Goal: Information Seeking & Learning: Learn about a topic

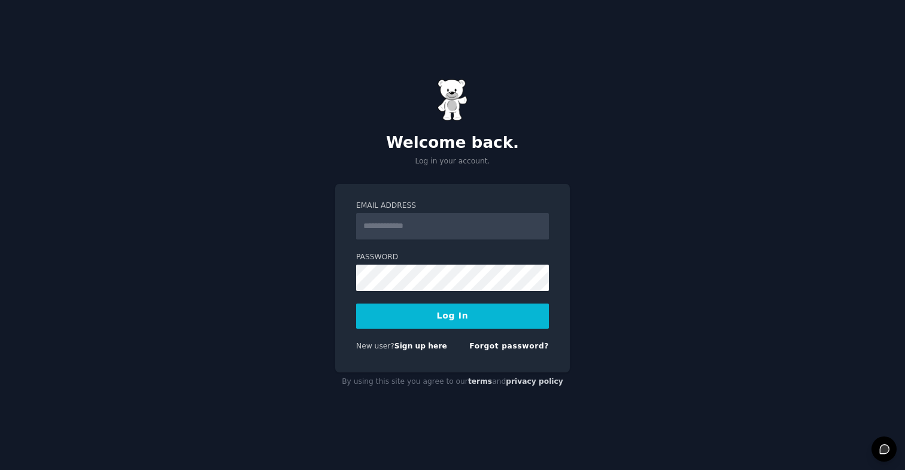
click at [496, 228] on input "Email Address" at bounding box center [452, 226] width 193 height 26
click at [336, 311] on div "Email Address Password Log In New user? Sign up here Forgot password?" at bounding box center [452, 278] width 235 height 189
click at [411, 226] on input "Email Address" at bounding box center [452, 226] width 193 height 26
type input "**********"
click at [430, 322] on button "Log In" at bounding box center [452, 315] width 193 height 25
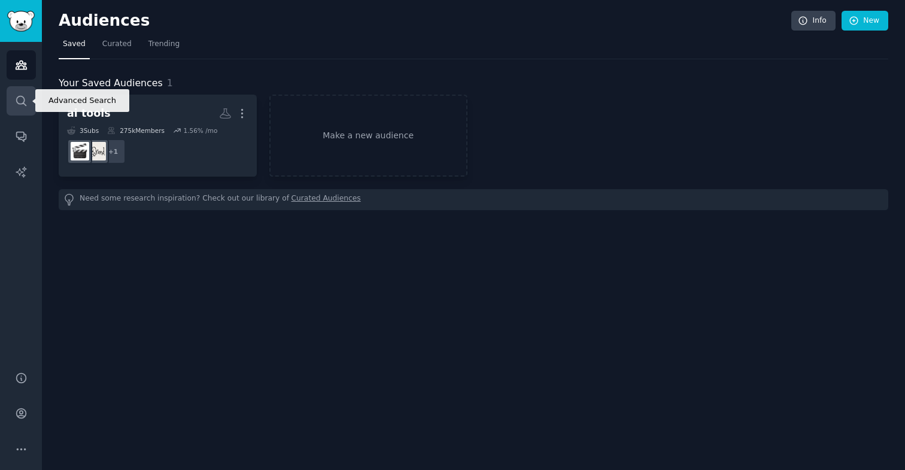
click at [32, 105] on link "Search" at bounding box center [21, 100] width 29 height 29
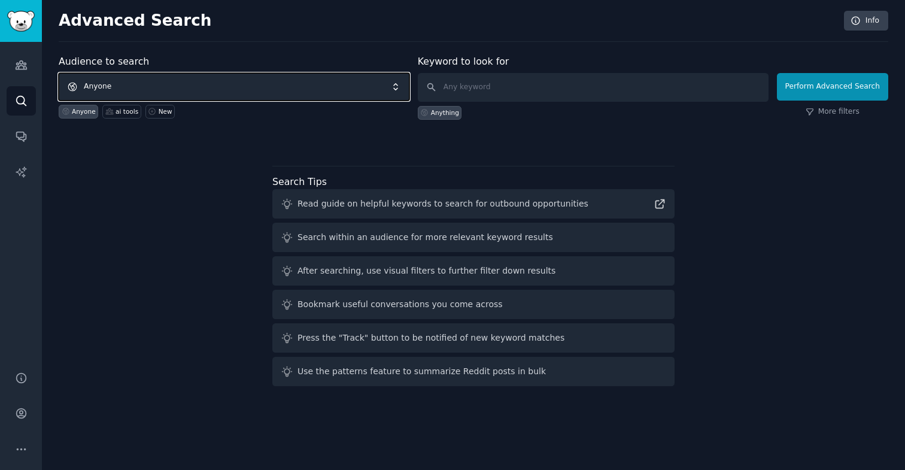
click at [232, 86] on span "Anyone" at bounding box center [234, 87] width 351 height 28
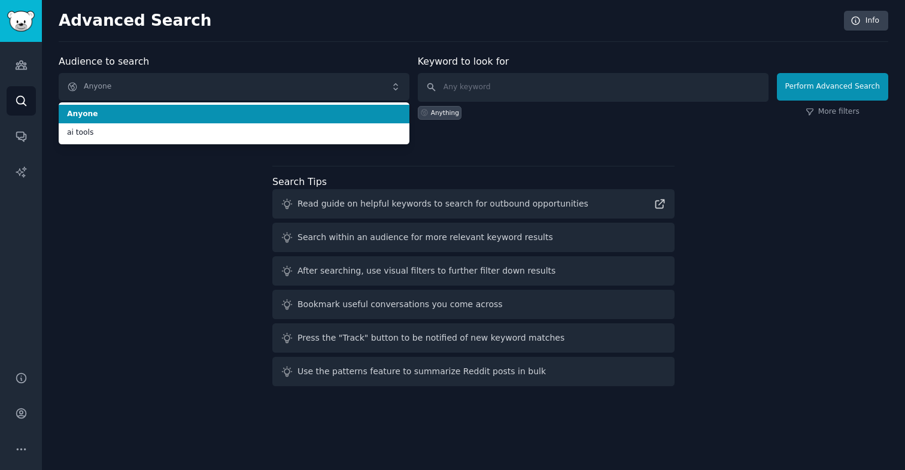
click at [258, 54] on div "Audience to search Anyone Anyone ai tools Anyone ai tools New" at bounding box center [234, 86] width 351 height 65
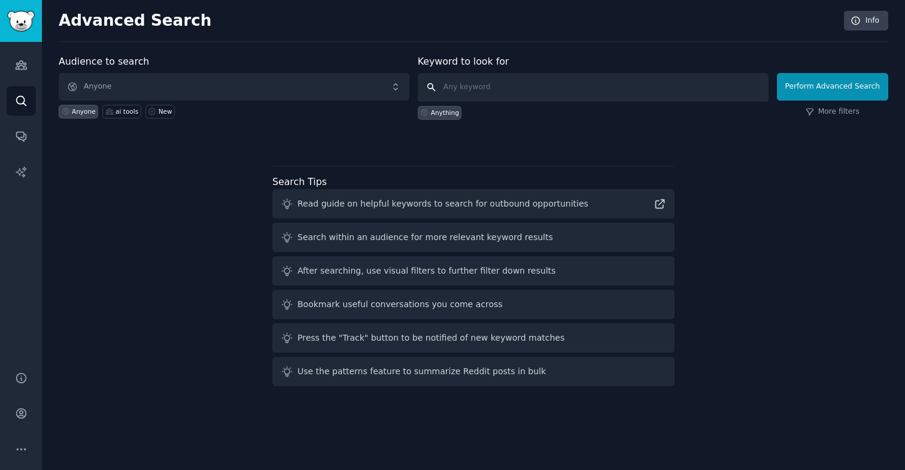
click at [493, 84] on input "text" at bounding box center [593, 87] width 351 height 29
click at [22, 67] on icon "Sidebar" at bounding box center [21, 65] width 13 height 13
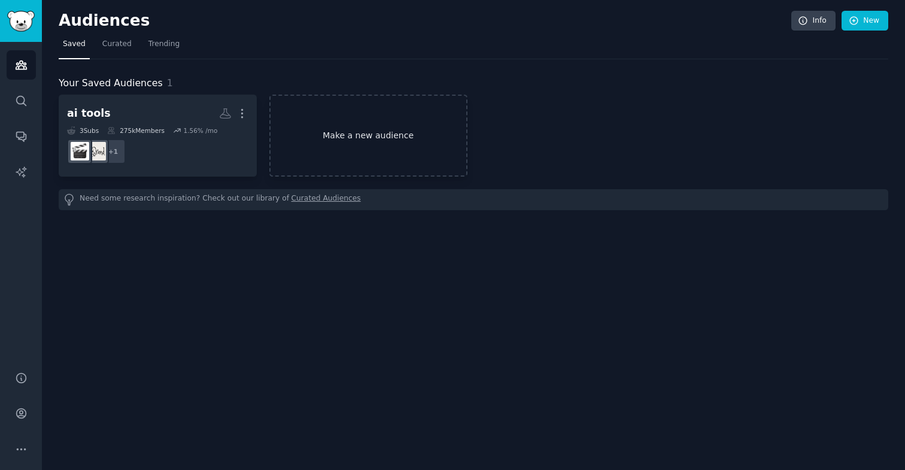
click at [338, 138] on link "Make a new audience" at bounding box center [368, 136] width 198 height 82
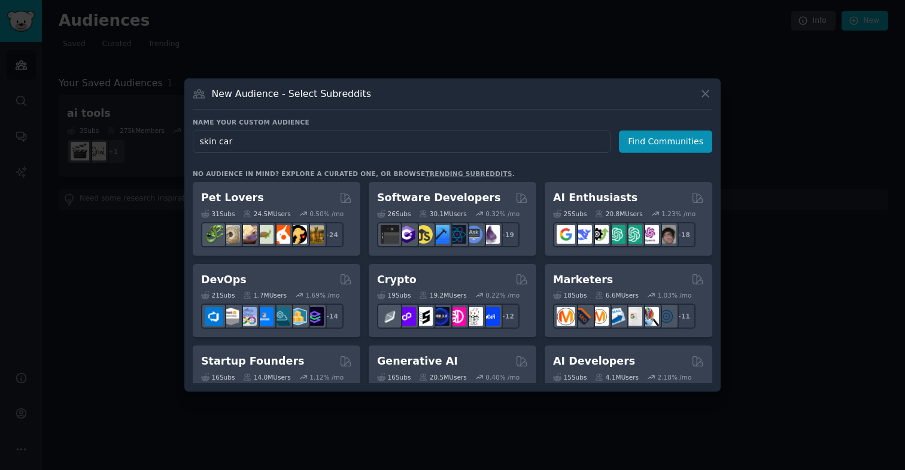
type input "skin care"
click at [659, 145] on button "Find Communities" at bounding box center [665, 141] width 93 height 22
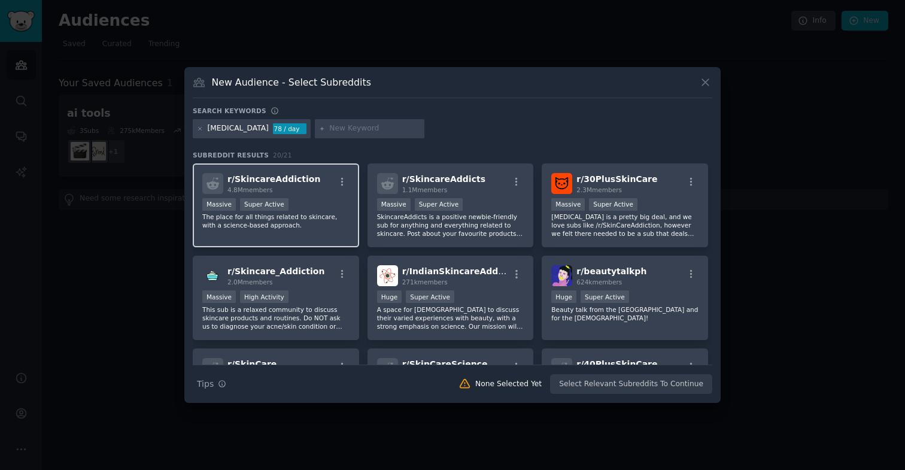
click at [315, 205] on div "Massive Super Active" at bounding box center [275, 205] width 147 height 15
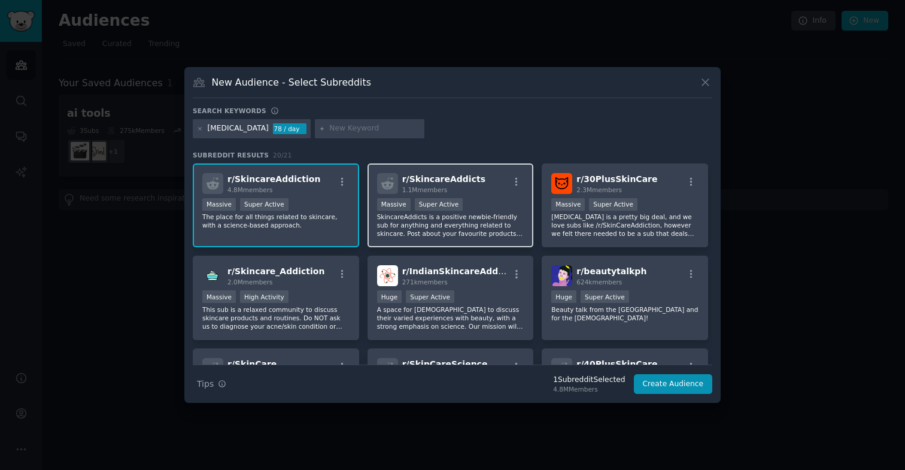
click at [484, 198] on div "Massive Super Active" at bounding box center [450, 205] width 147 height 15
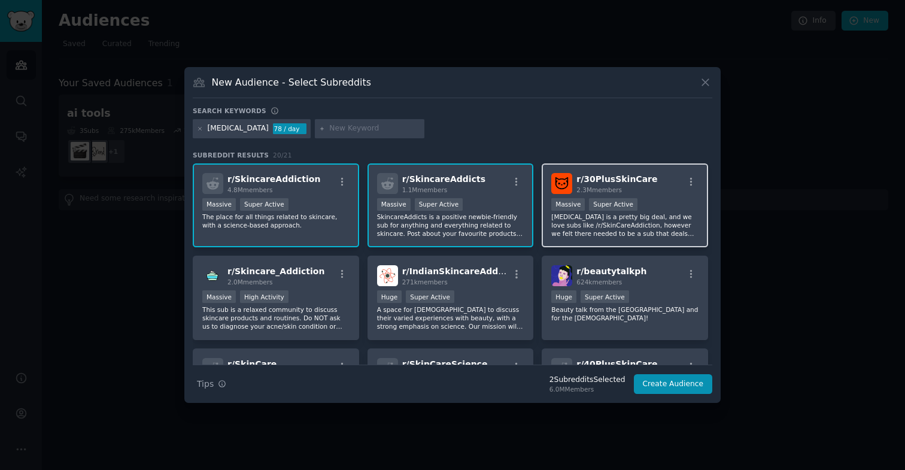
click at [646, 208] on div ">= 95th percentile for submissions / day Massive Super Active" at bounding box center [624, 205] width 147 height 15
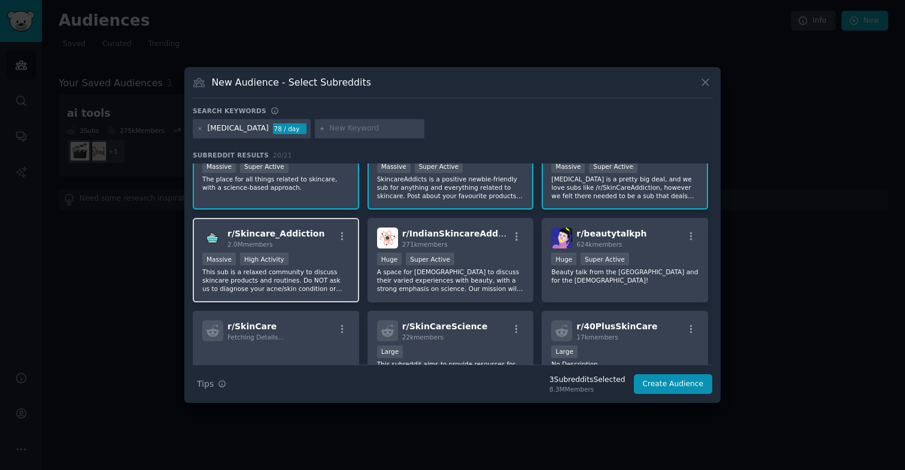
scroll to position [45, 0]
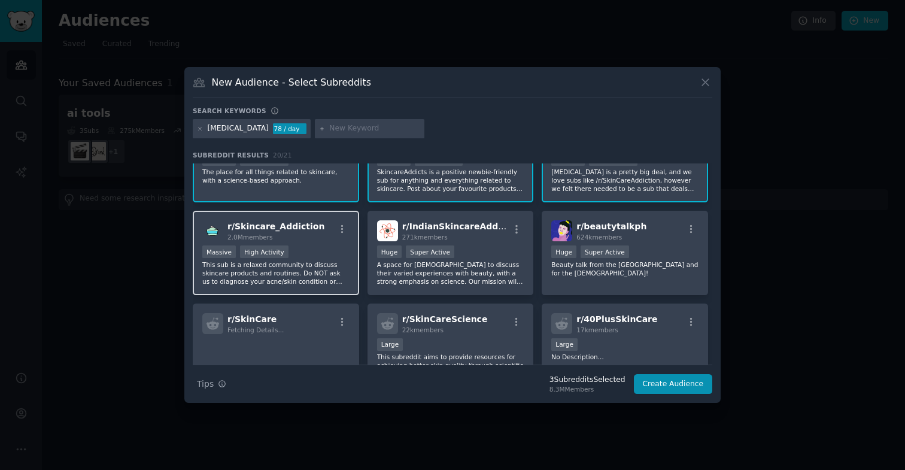
click at [317, 236] on div "r/ Skincare_Addiction 2.0M members" at bounding box center [275, 230] width 147 height 21
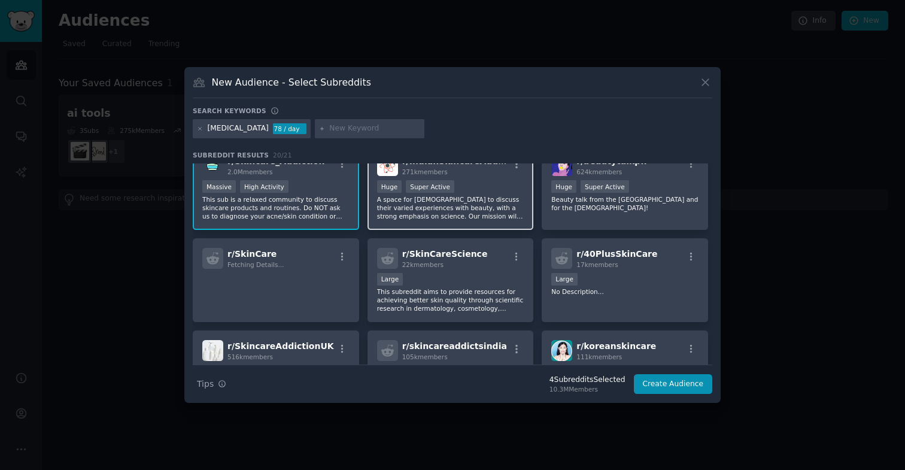
scroll to position [121, 0]
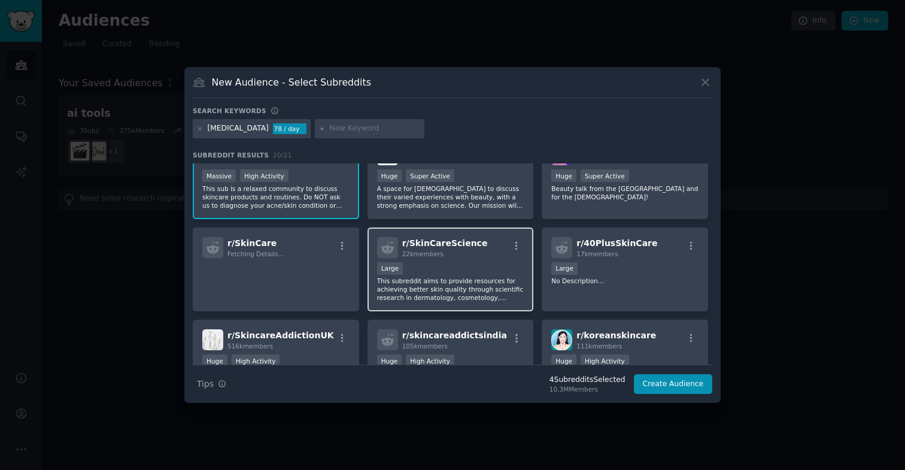
click at [488, 258] on div "r/ SkinCareScience 22k members Large This subreddit aims to provide resources f…" at bounding box center [451, 269] width 166 height 84
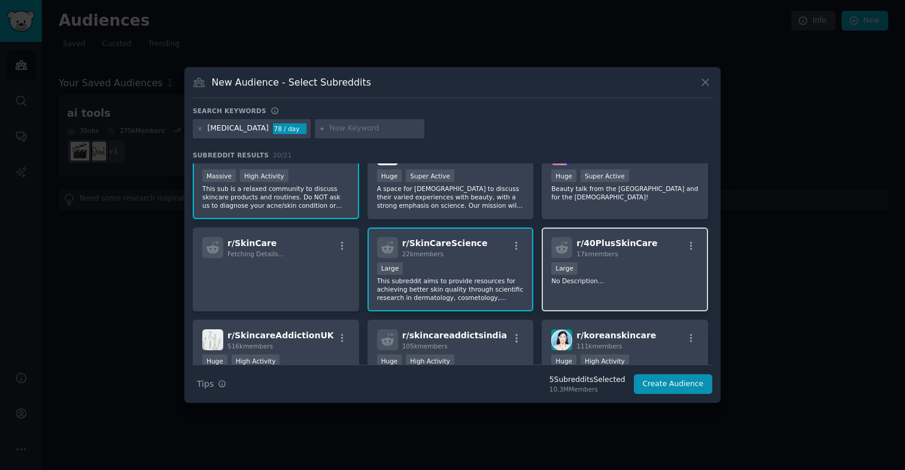
click at [597, 273] on div "Large" at bounding box center [624, 269] width 147 height 15
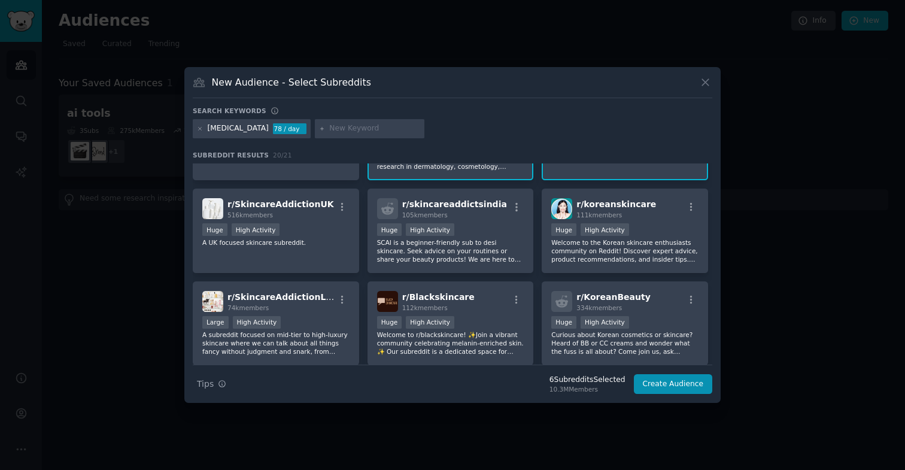
scroll to position [269, 0]
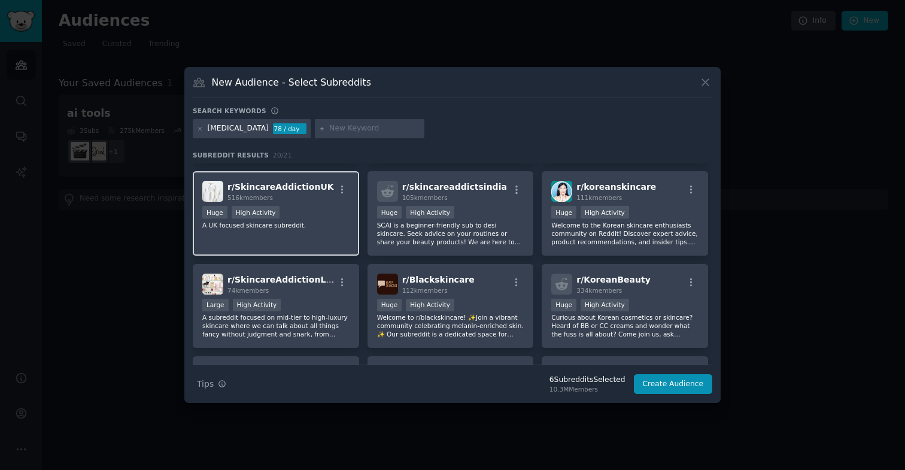
click at [299, 219] on div "Huge High Activity" at bounding box center [275, 213] width 147 height 15
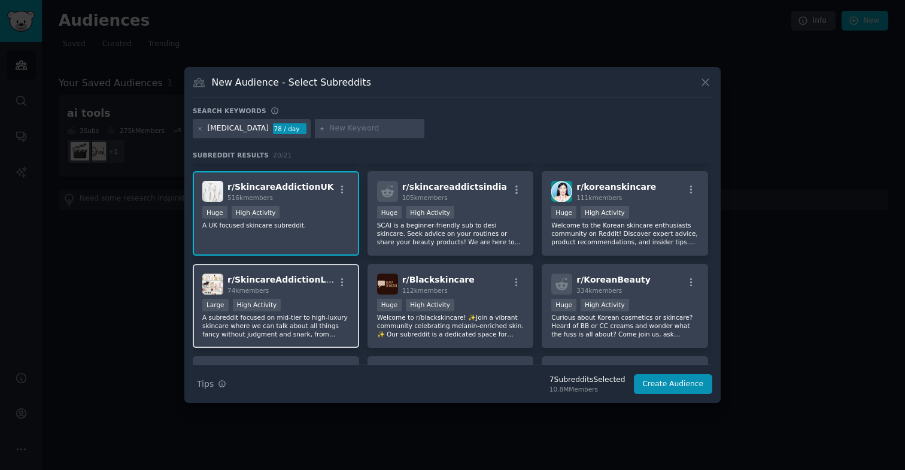
click at [316, 305] on div "Large High Activity" at bounding box center [275, 306] width 147 height 15
click at [331, 299] on div "Large High Activity" at bounding box center [275, 306] width 147 height 15
click at [314, 227] on p "A UK focused skincare subreddit." at bounding box center [275, 225] width 147 height 8
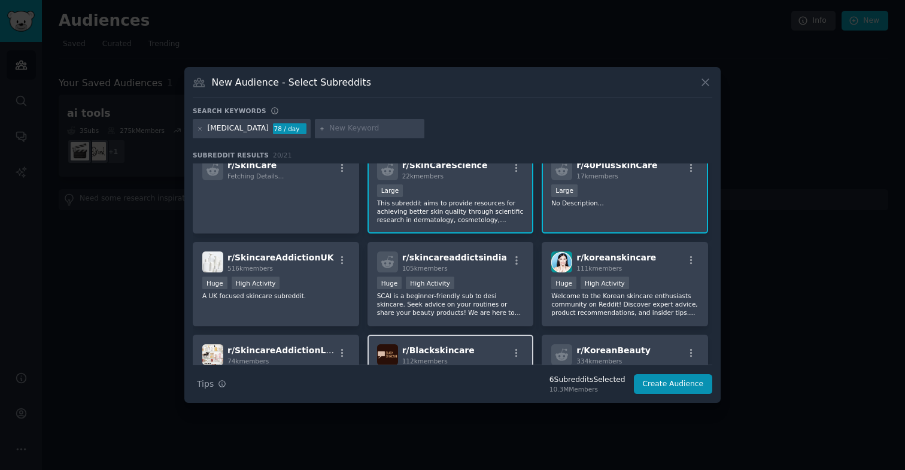
scroll to position [110, 0]
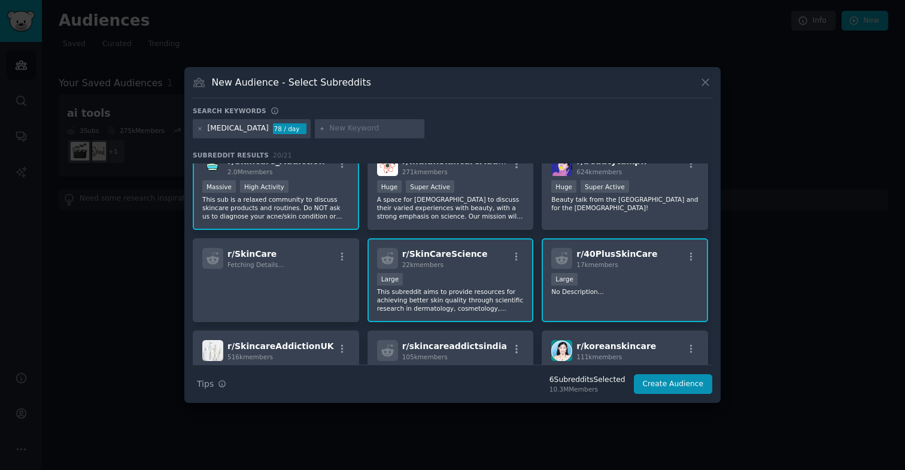
click at [594, 300] on div "r/ 40PlusSkinCare 17k members Large No Description..." at bounding box center [625, 280] width 166 height 84
click at [454, 266] on div "22k members" at bounding box center [445, 264] width 86 height 8
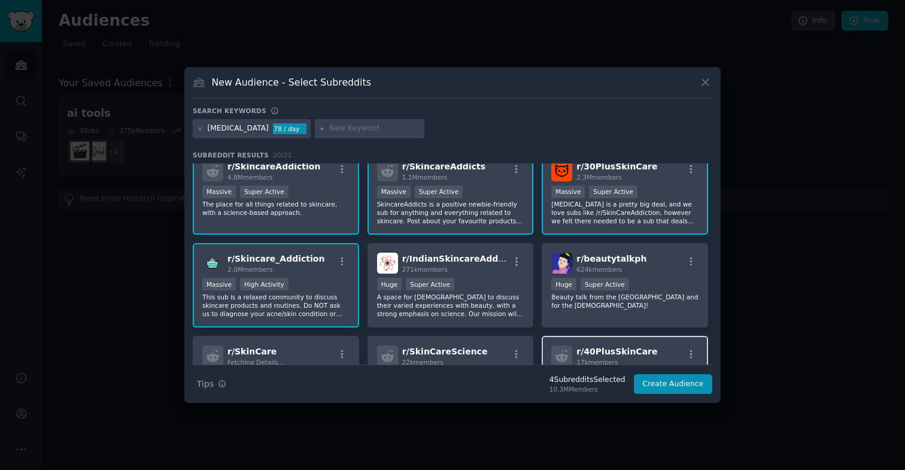
scroll to position [0, 0]
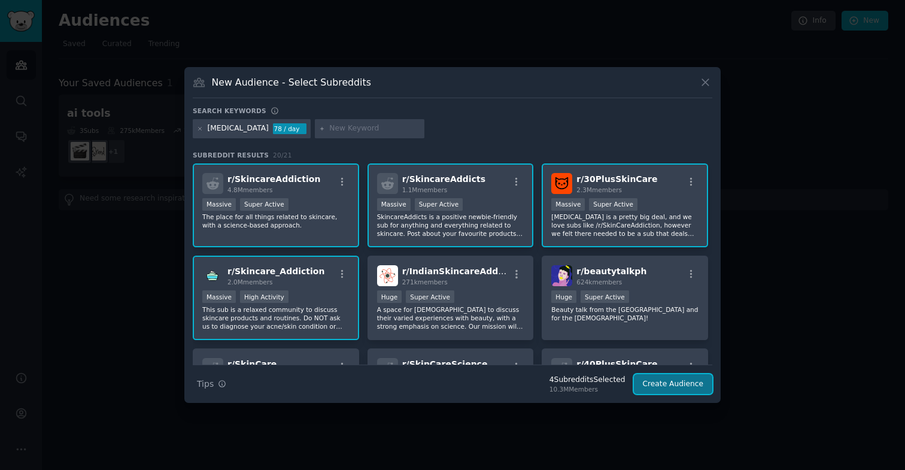
click at [685, 389] on button "Create Audience" at bounding box center [673, 384] width 79 height 20
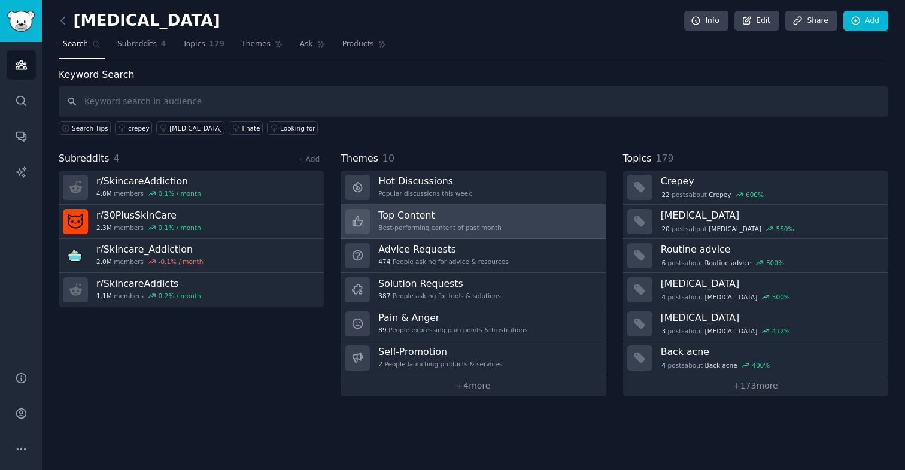
click at [503, 215] on link "Top Content Best-performing content of past month" at bounding box center [473, 222] width 265 height 34
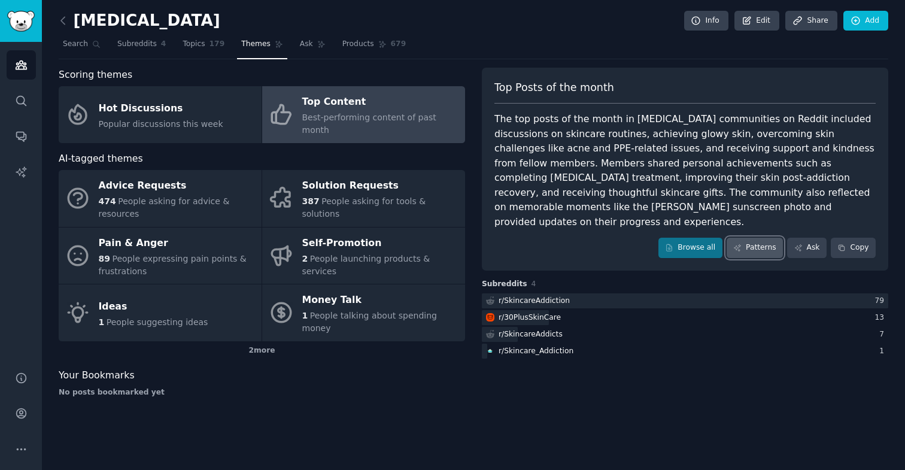
click at [752, 238] on link "Patterns" at bounding box center [755, 248] width 56 height 20
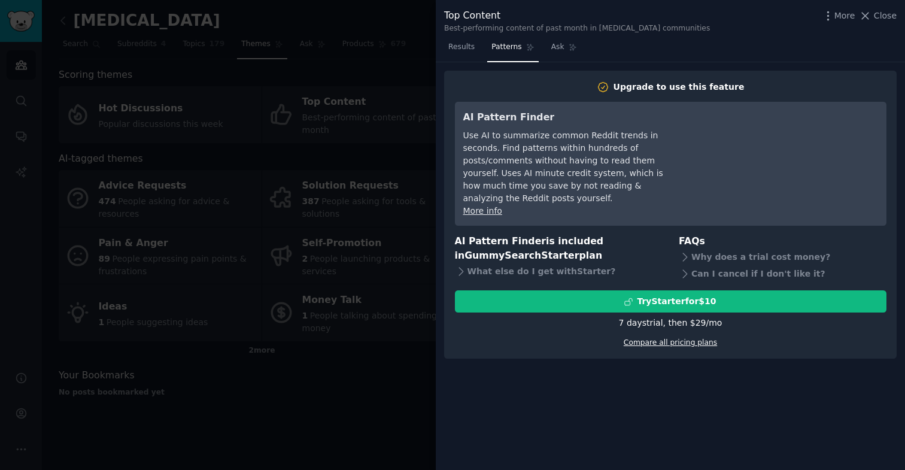
click at [685, 338] on link "Compare all pricing plans" at bounding box center [670, 342] width 93 height 8
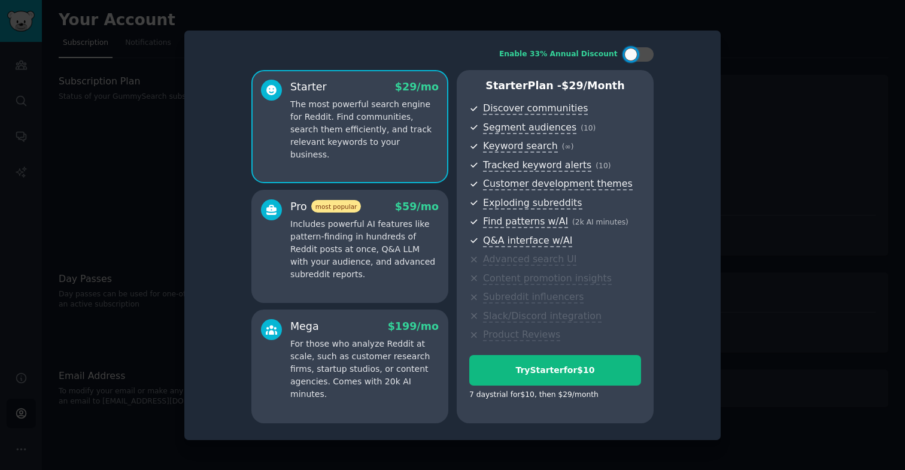
click at [711, 61] on div "Enable 33% Annual Discount Starter $ 29 /mo The most powerful search engine for…" at bounding box center [453, 235] width 520 height 393
click at [743, 51] on div at bounding box center [452, 235] width 905 height 470
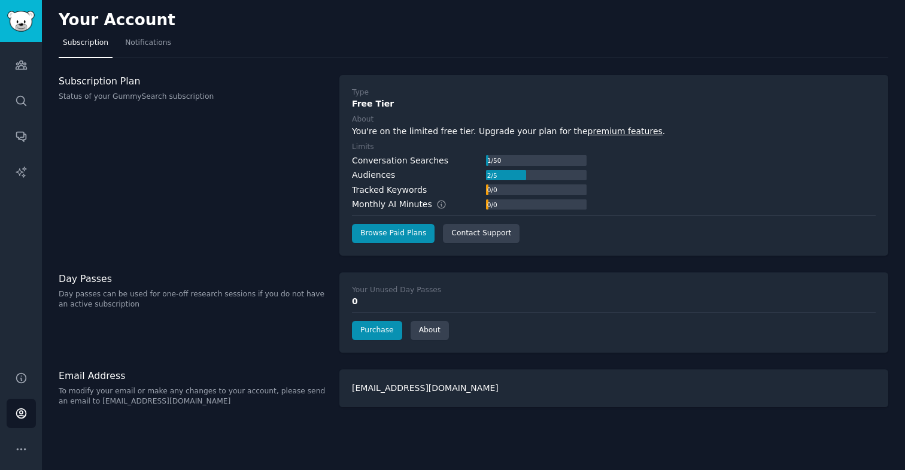
click at [743, 51] on nav "Subscription Notifications" at bounding box center [474, 46] width 830 height 25
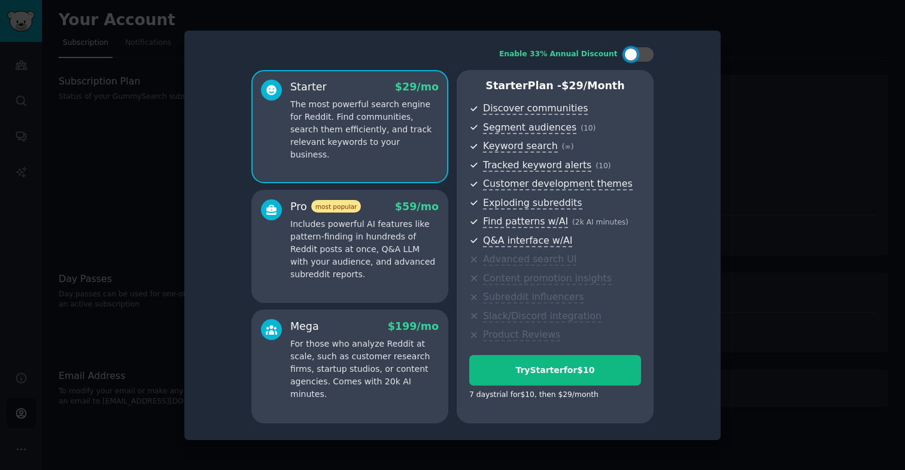
click at [119, 107] on div at bounding box center [452, 235] width 905 height 470
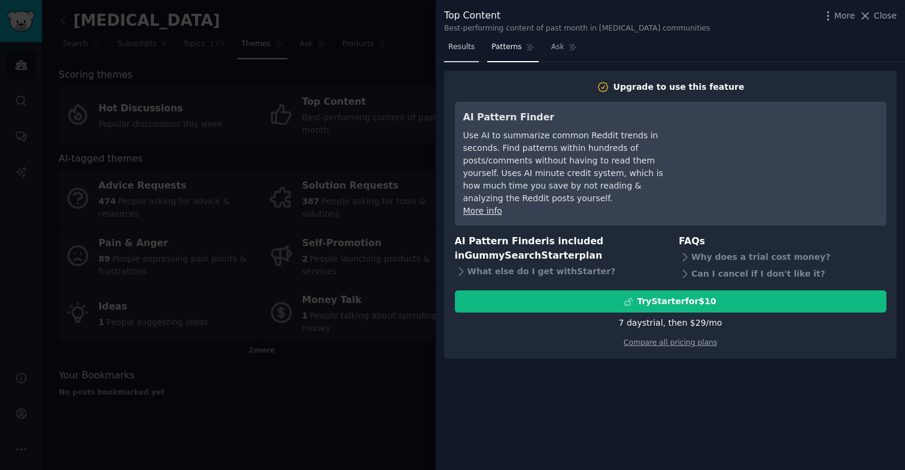
click at [470, 47] on span "Results" at bounding box center [461, 47] width 26 height 11
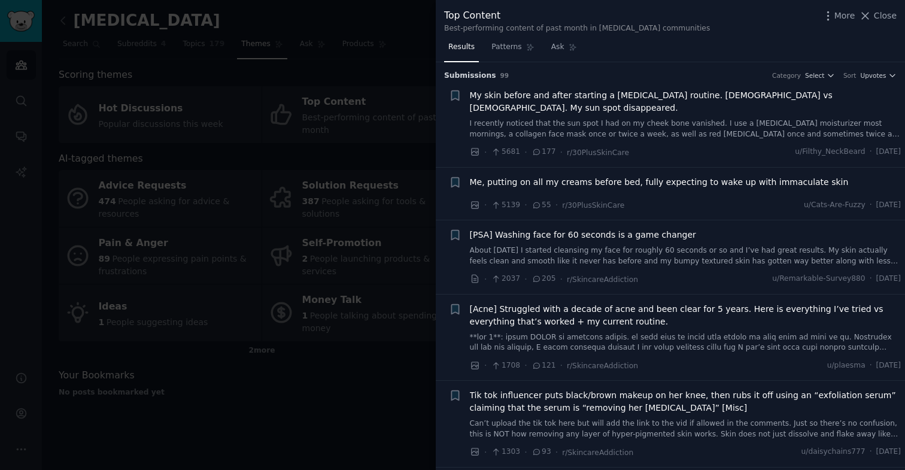
click at [307, 372] on div at bounding box center [452, 235] width 905 height 470
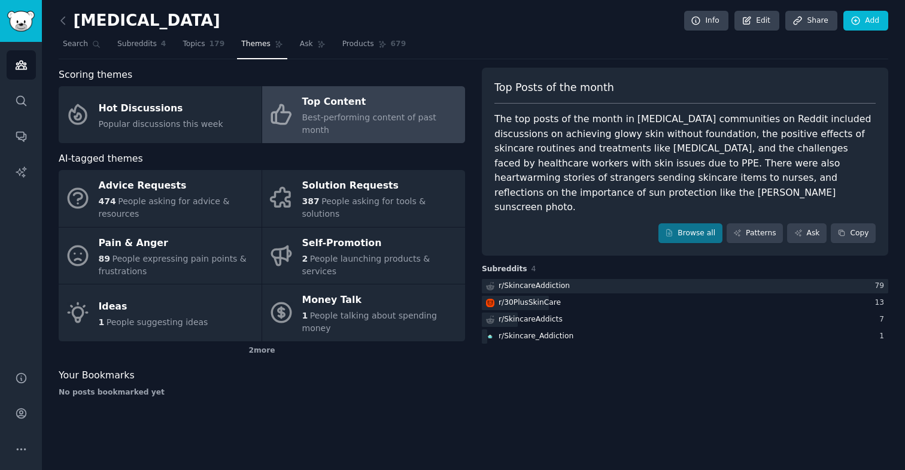
click at [345, 110] on div "Top Content" at bounding box center [380, 102] width 157 height 19
click at [754, 13] on link "Edit" at bounding box center [756, 21] width 45 height 20
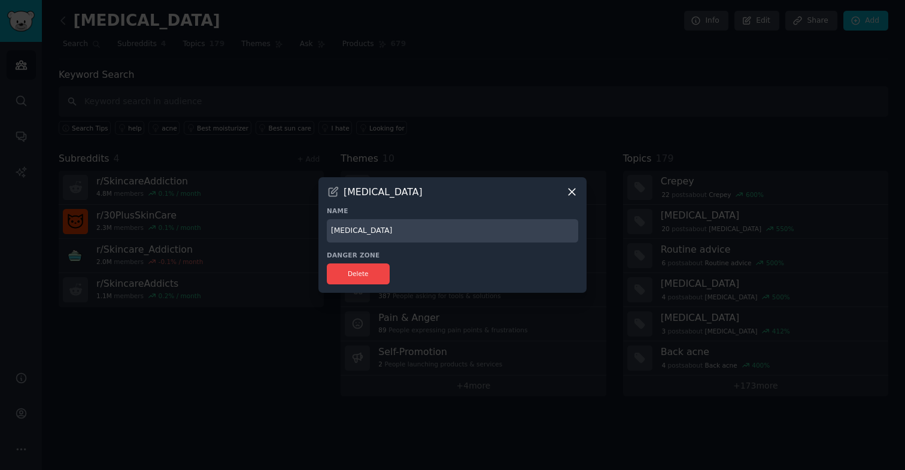
click at [571, 197] on icon at bounding box center [572, 192] width 13 height 13
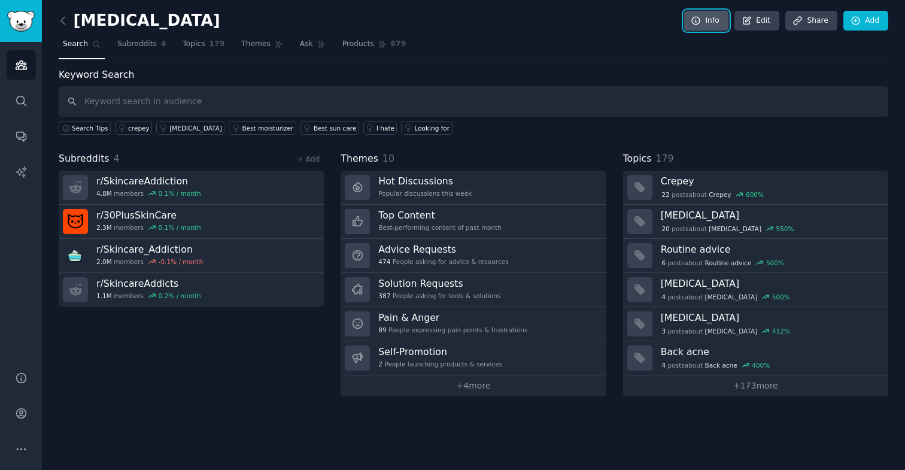
click at [703, 22] on link "Info" at bounding box center [706, 21] width 44 height 20
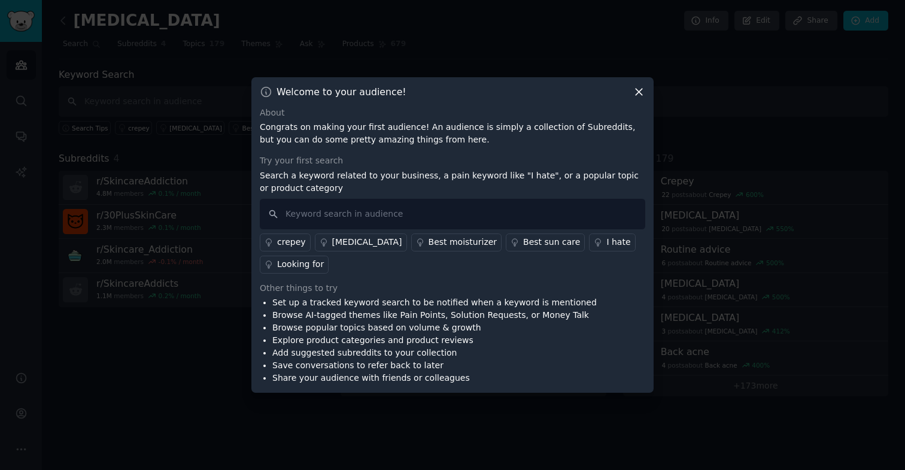
click at [636, 92] on icon at bounding box center [639, 92] width 13 height 13
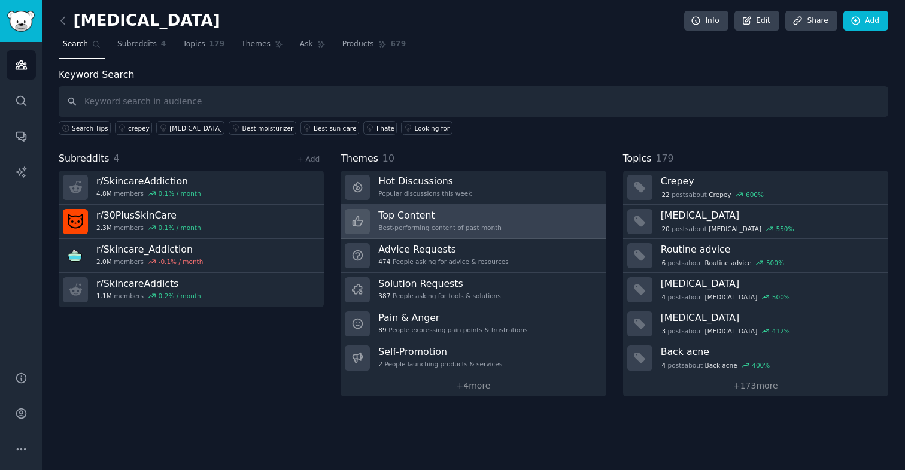
click at [475, 224] on div "Best-performing content of past month" at bounding box center [439, 227] width 123 height 8
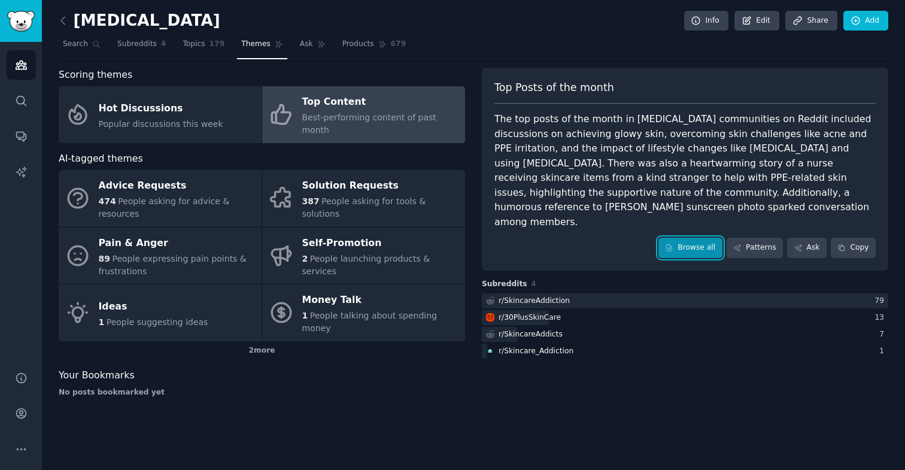
click at [693, 241] on link "Browse all" at bounding box center [690, 248] width 64 height 20
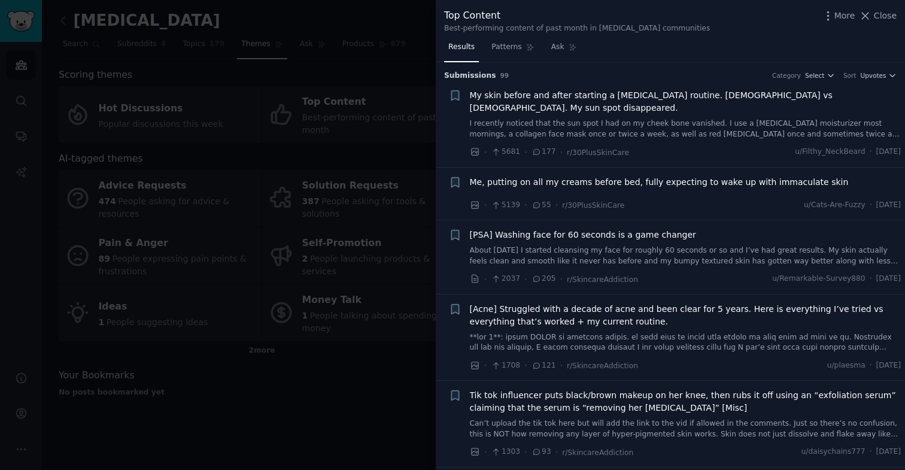
click at [385, 407] on div at bounding box center [452, 235] width 905 height 470
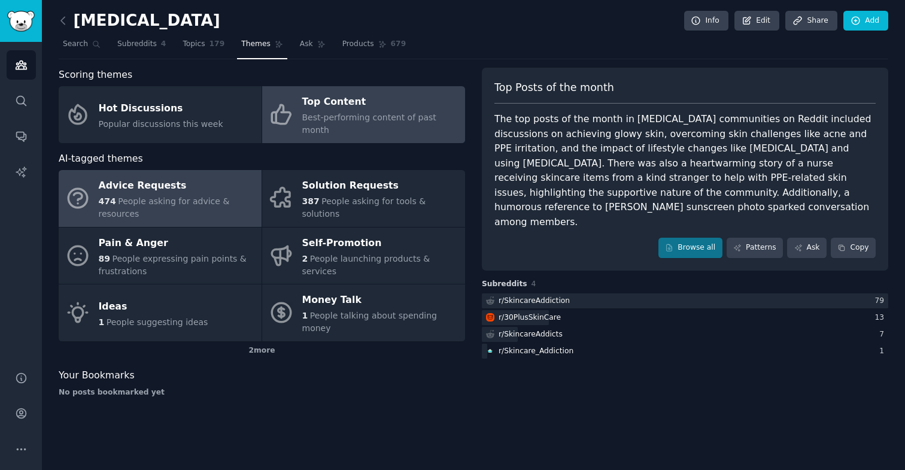
click at [137, 196] on span "People asking for advice & resources" at bounding box center [164, 207] width 131 height 22
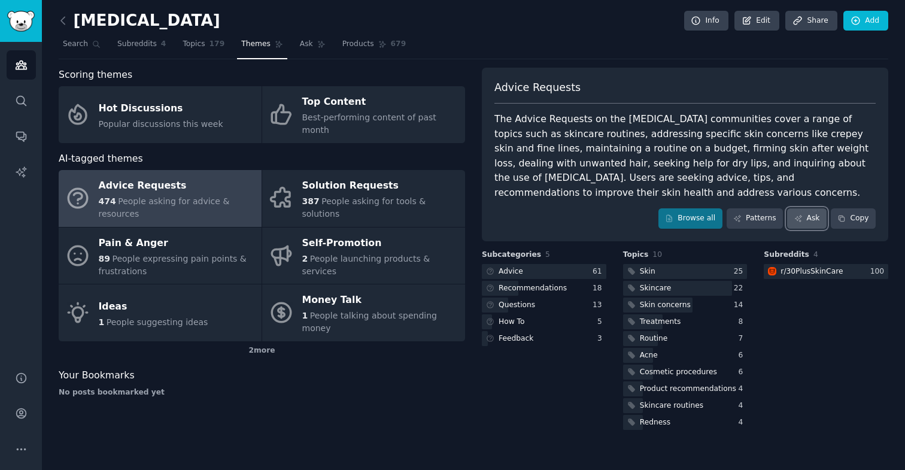
click at [809, 218] on link "Ask" at bounding box center [807, 218] width 40 height 20
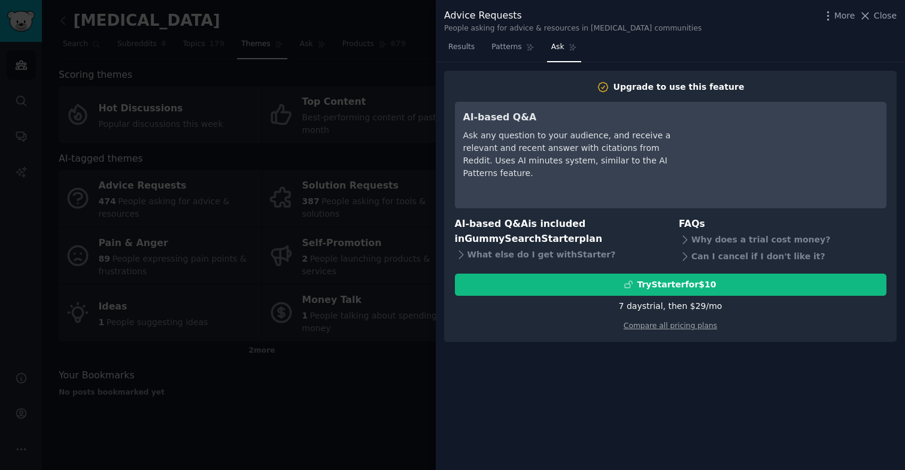
click at [388, 396] on div at bounding box center [452, 235] width 905 height 470
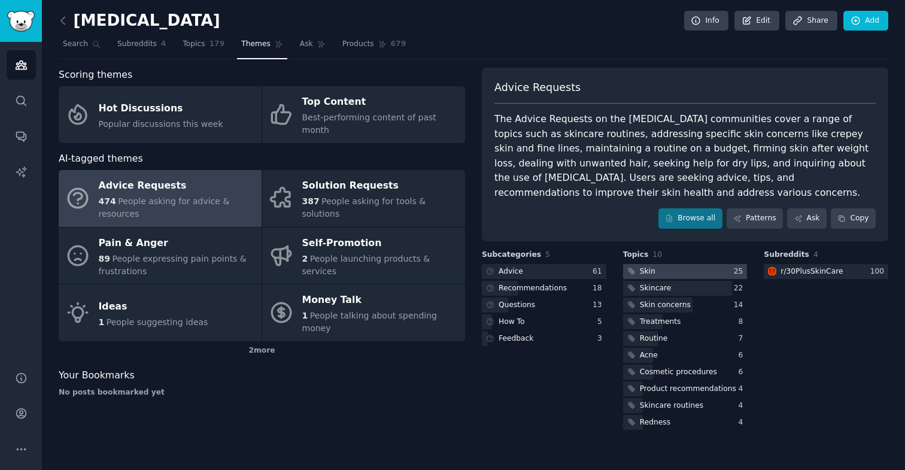
click at [678, 273] on div at bounding box center [685, 271] width 124 height 15
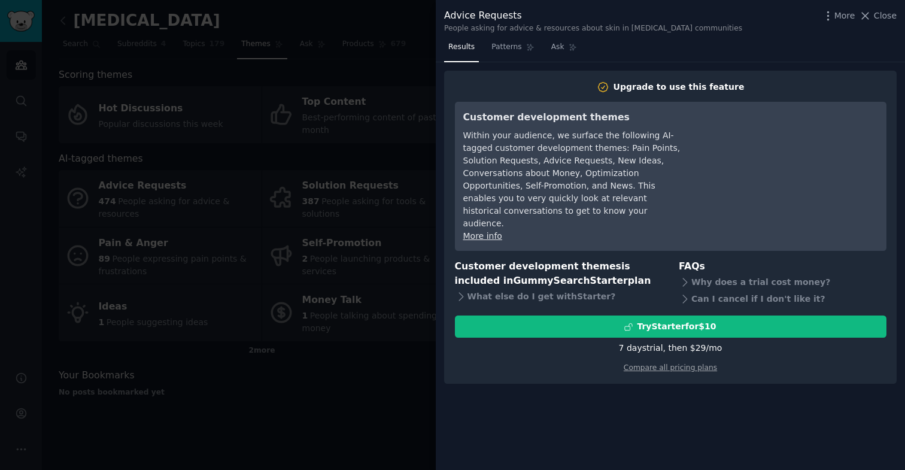
click at [387, 399] on div at bounding box center [452, 235] width 905 height 470
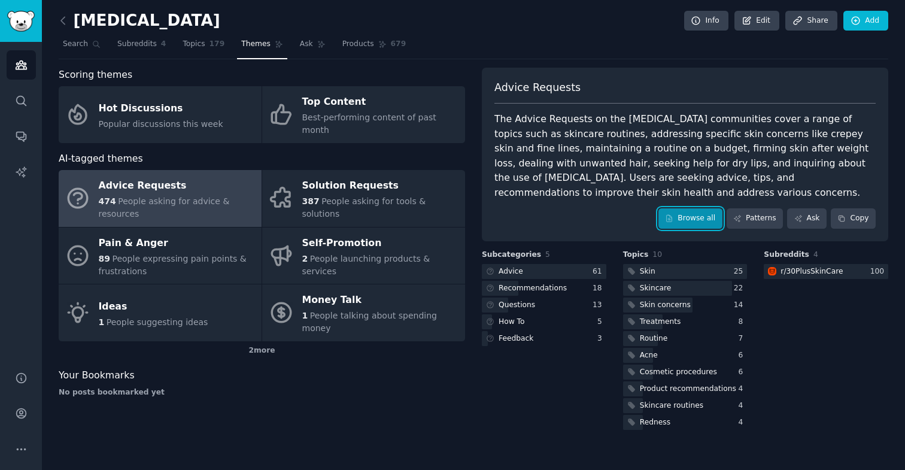
click at [697, 222] on link "Browse all" at bounding box center [690, 218] width 64 height 20
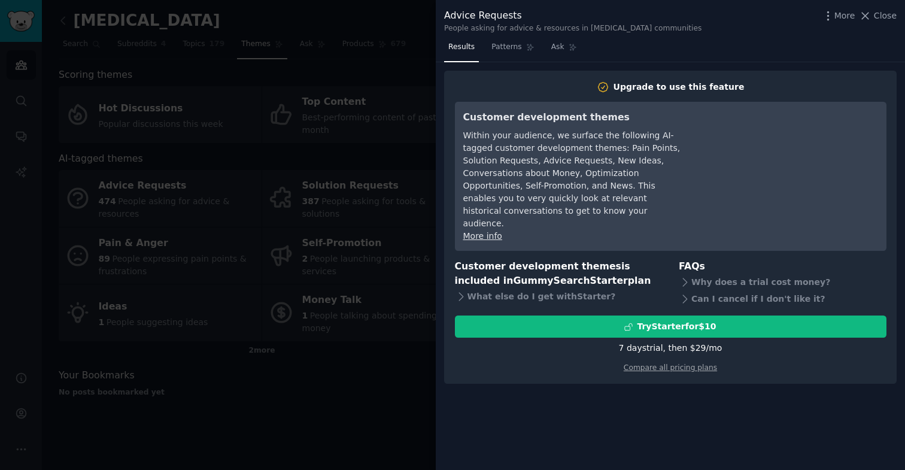
click at [342, 363] on div at bounding box center [452, 235] width 905 height 470
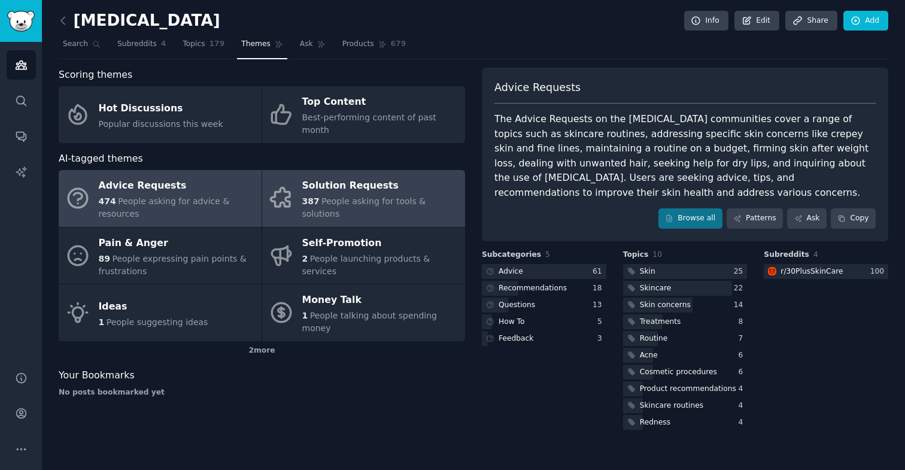
click at [339, 180] on div "Solution Requests" at bounding box center [380, 186] width 157 height 19
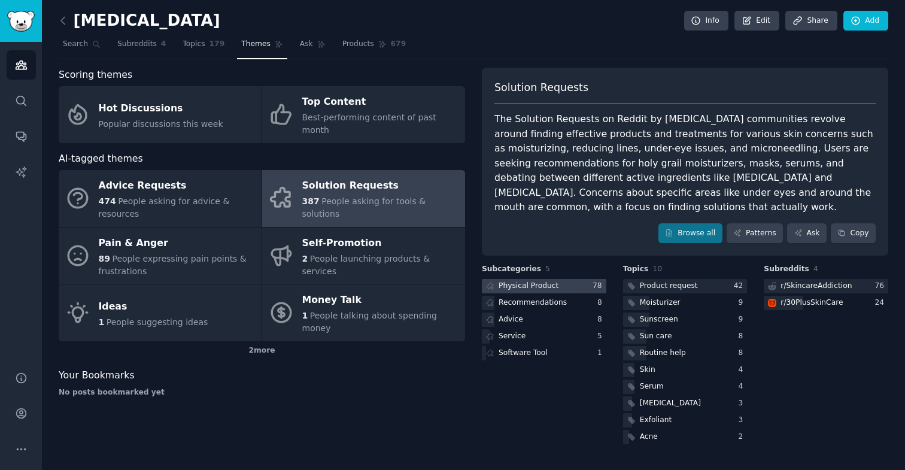
click at [537, 290] on div "Physical Product" at bounding box center [529, 286] width 60 height 11
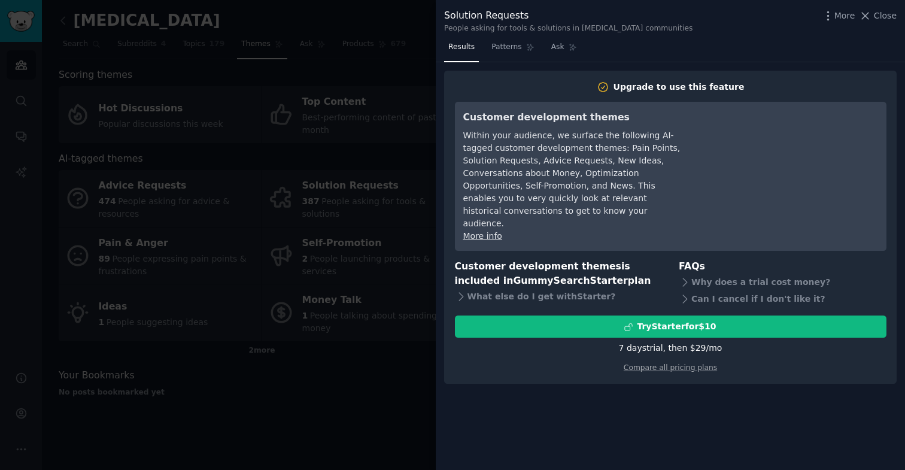
click at [350, 417] on div at bounding box center [452, 235] width 905 height 470
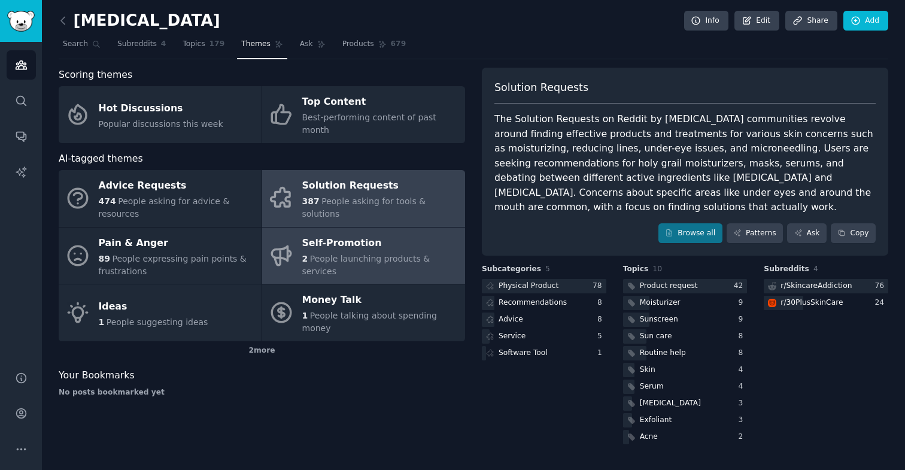
click at [334, 233] on div "Self-Promotion" at bounding box center [380, 242] width 157 height 19
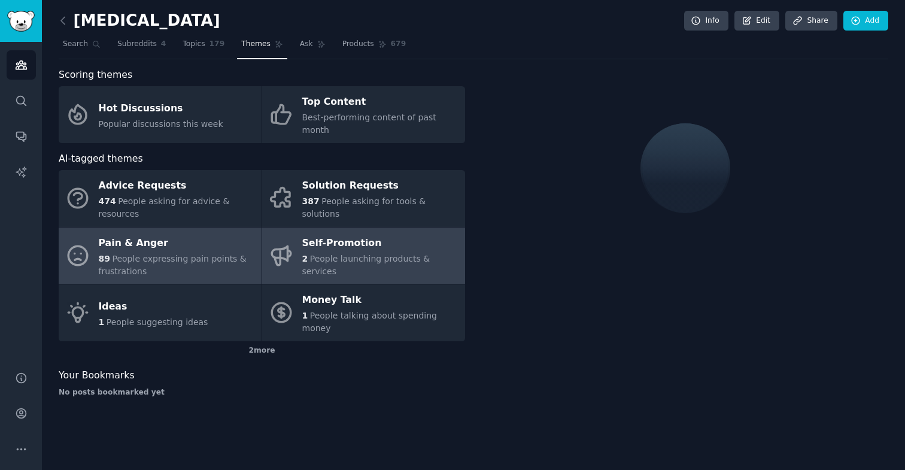
click at [144, 236] on div "Pain & Anger" at bounding box center [177, 242] width 157 height 19
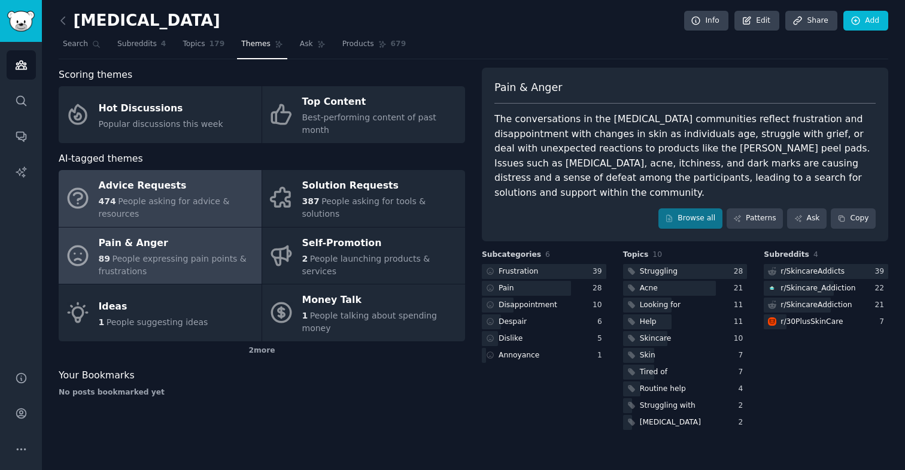
click at [123, 177] on div "Advice Requests" at bounding box center [177, 186] width 157 height 19
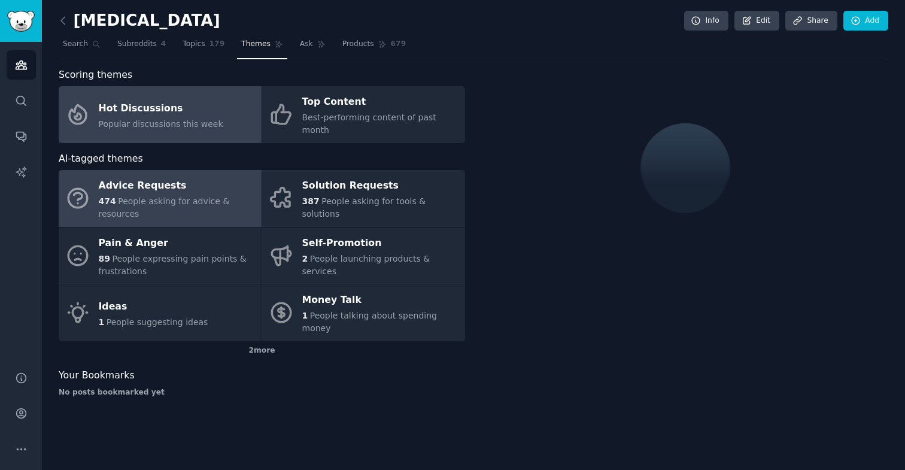
click at [178, 109] on div "Hot Discussions" at bounding box center [161, 108] width 124 height 19
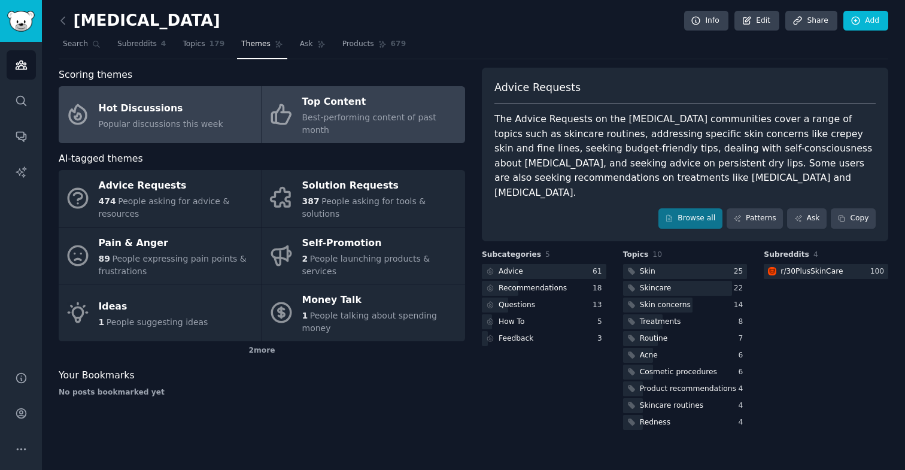
click at [379, 104] on div "Top Content" at bounding box center [380, 102] width 157 height 19
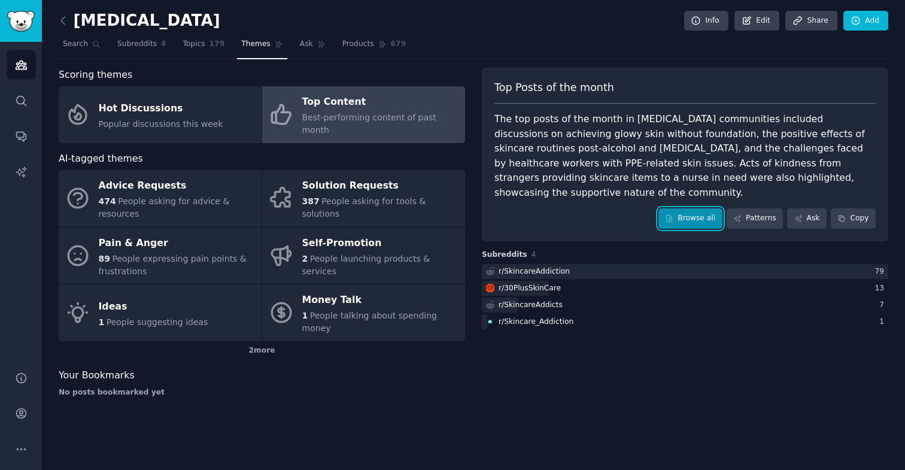
click at [693, 209] on link "Browse all" at bounding box center [690, 218] width 64 height 20
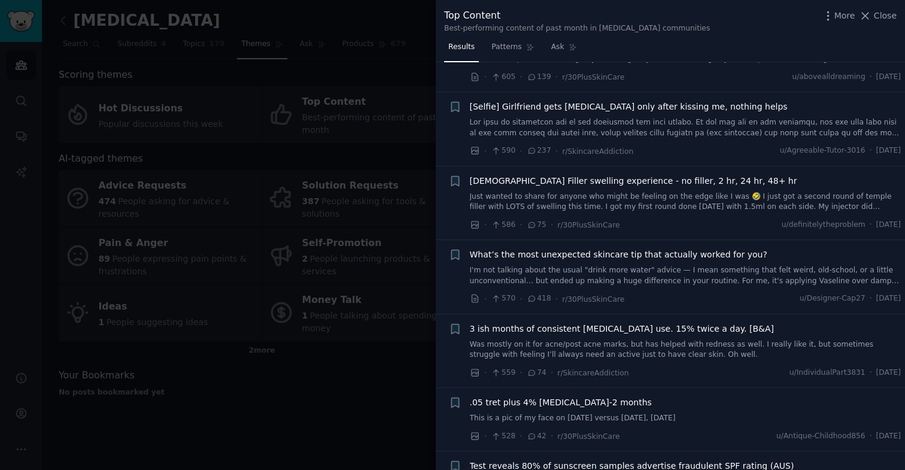
scroll to position [1498, 0]
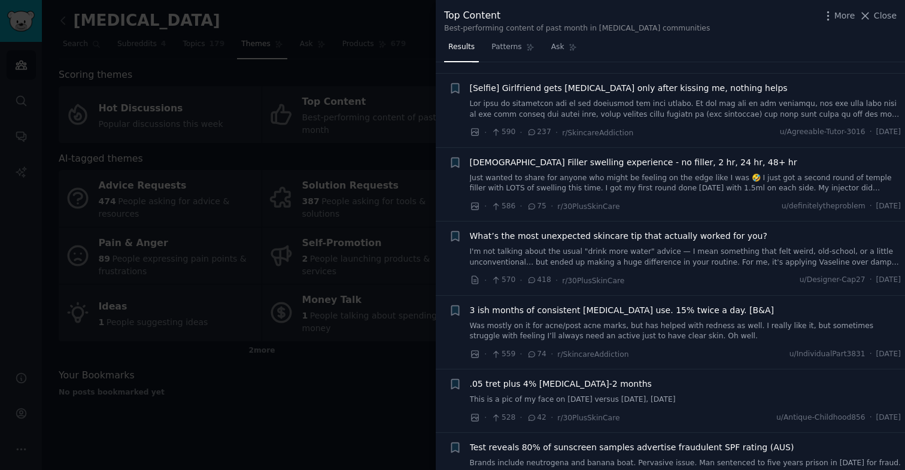
click at [333, 400] on div at bounding box center [452, 235] width 905 height 470
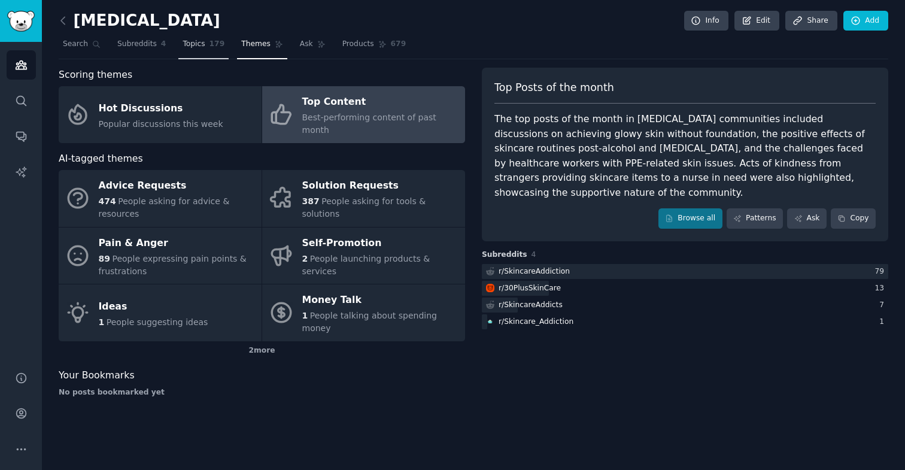
click at [199, 48] on span "Topics" at bounding box center [194, 44] width 22 height 11
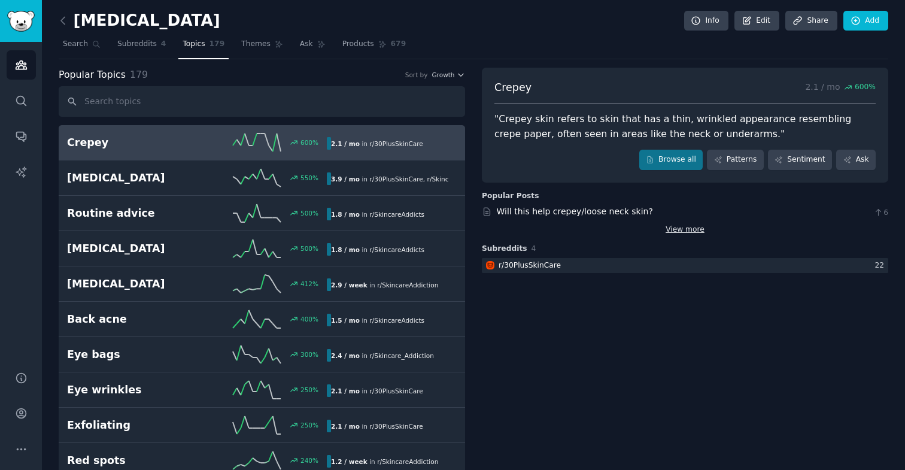
click at [690, 231] on link "View more" at bounding box center [685, 229] width 39 height 11
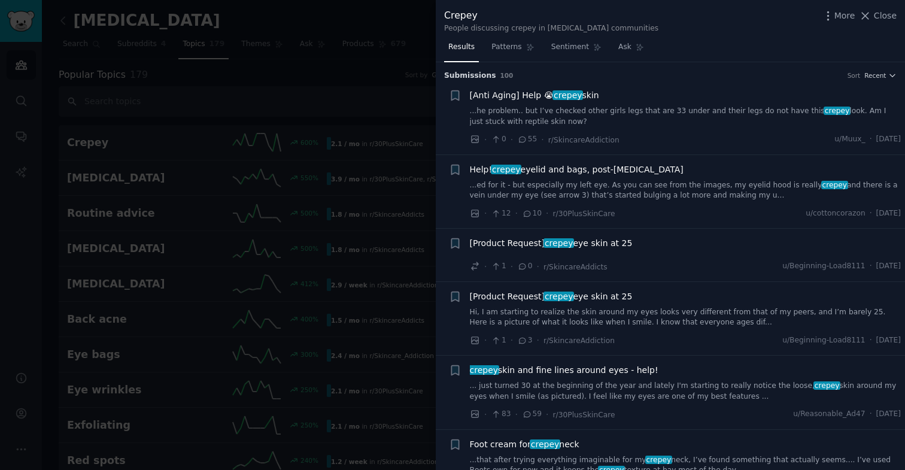
click at [370, 62] on div at bounding box center [452, 235] width 905 height 470
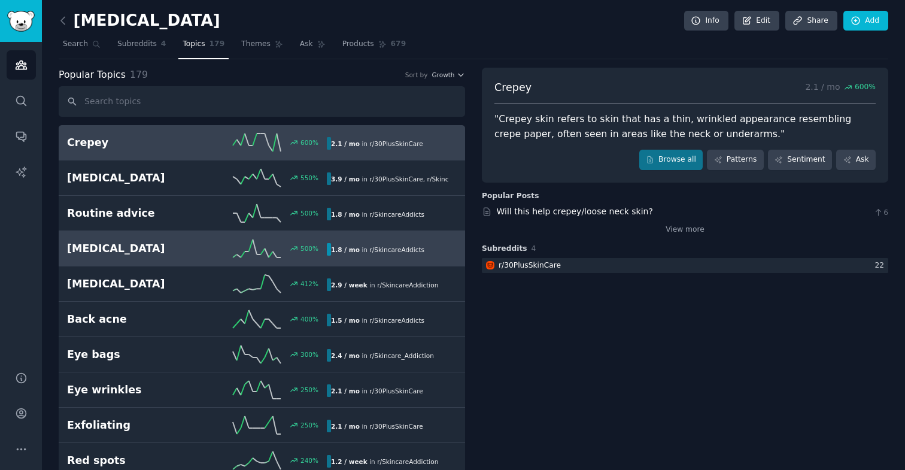
click at [146, 232] on link "Cold sore 500 % 1.8 / mo in r/ SkincareAddicts" at bounding box center [262, 248] width 406 height 35
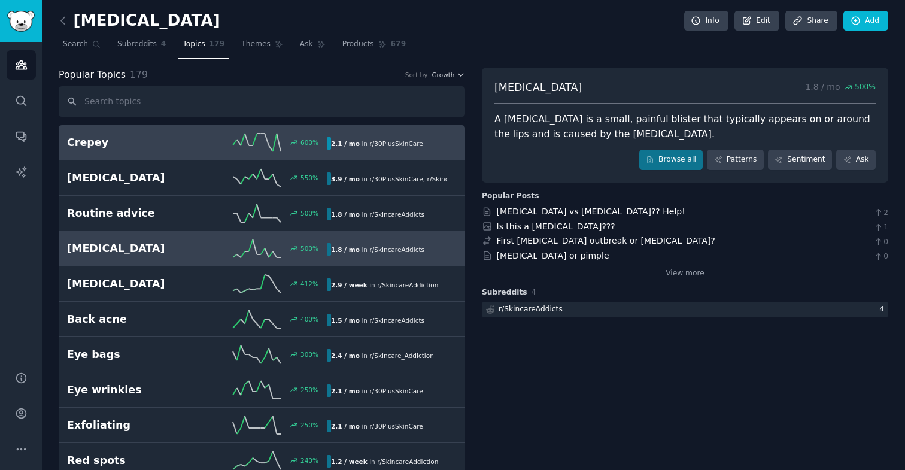
click at [153, 158] on link "Crepey 600 % 2.1 / mo in r/ 30PlusSkinCare" at bounding box center [262, 142] width 406 height 35
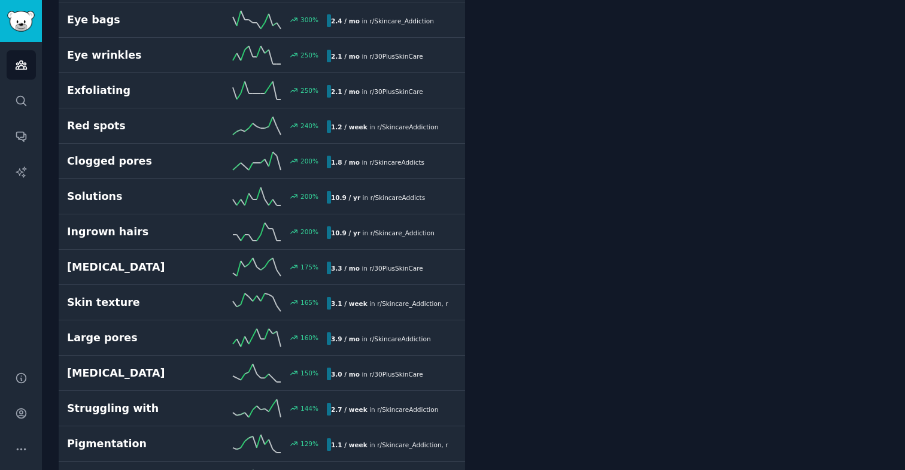
scroll to position [415, 0]
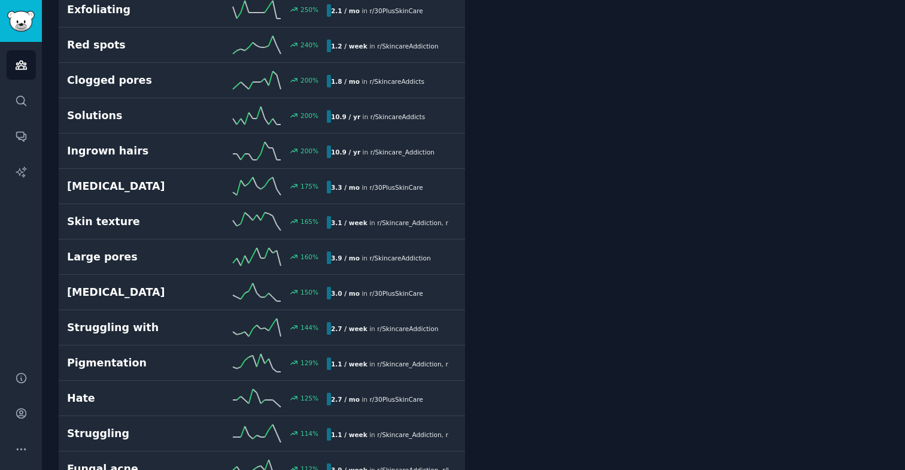
click at [147, 281] on link "Co2 laser 150 % 3.0 / mo in r/ 30PlusSkinCare" at bounding box center [262, 292] width 406 height 35
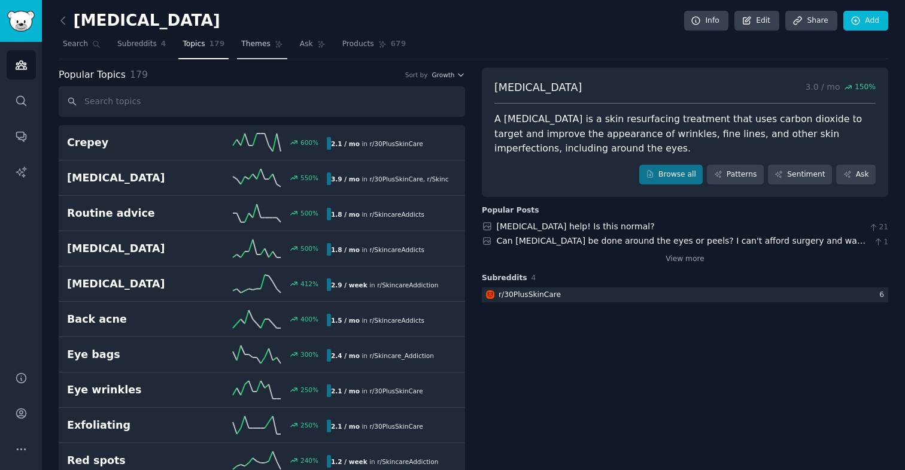
click at [247, 54] on link "Themes" at bounding box center [262, 47] width 50 height 25
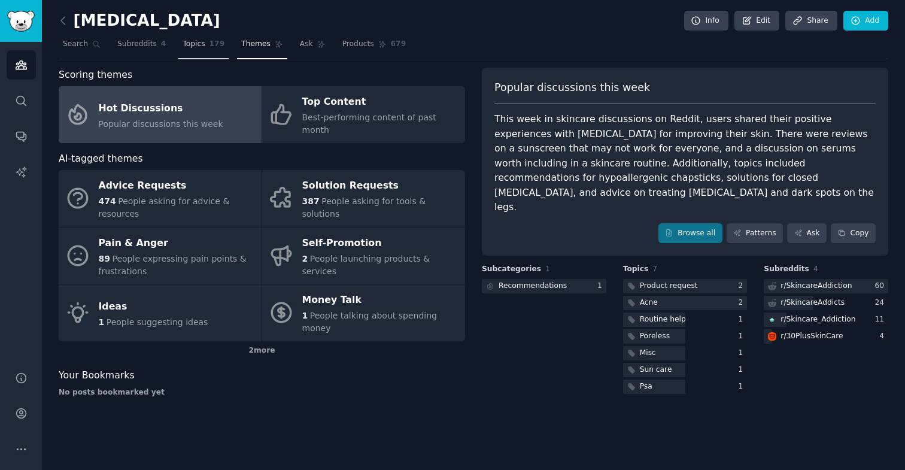
click at [188, 47] on span "Topics" at bounding box center [194, 44] width 22 height 11
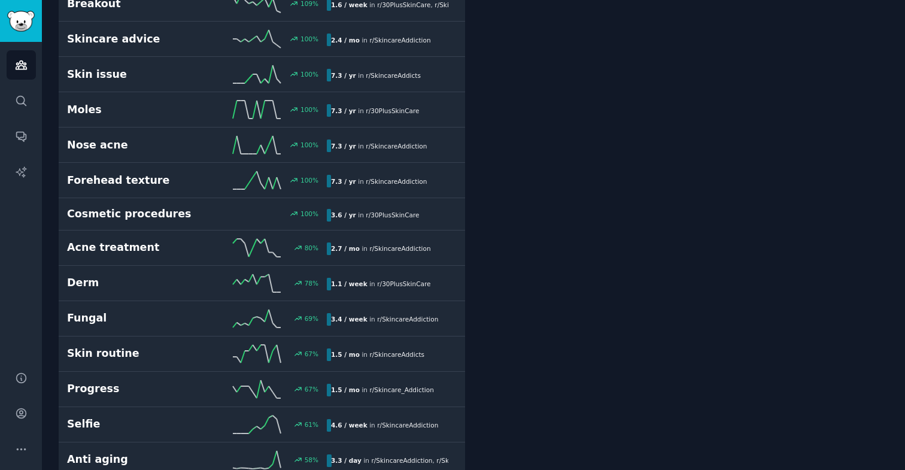
scroll to position [1104, 0]
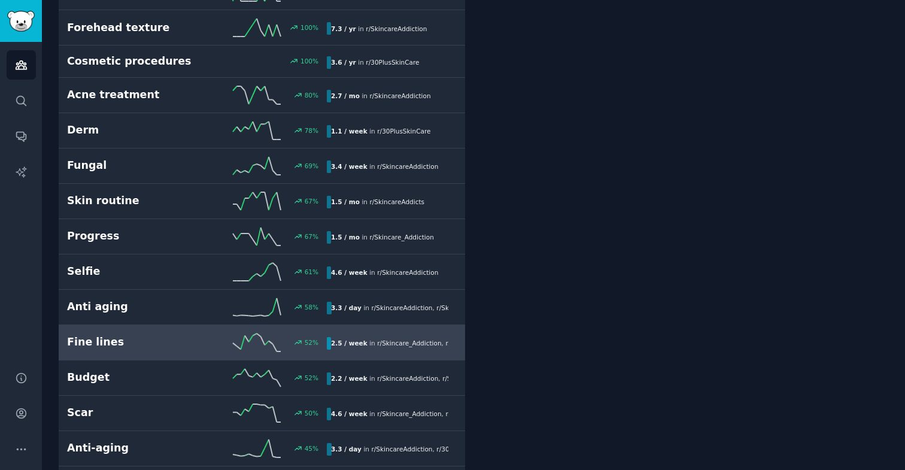
click at [166, 348] on h2 "Fine lines" at bounding box center [132, 342] width 130 height 15
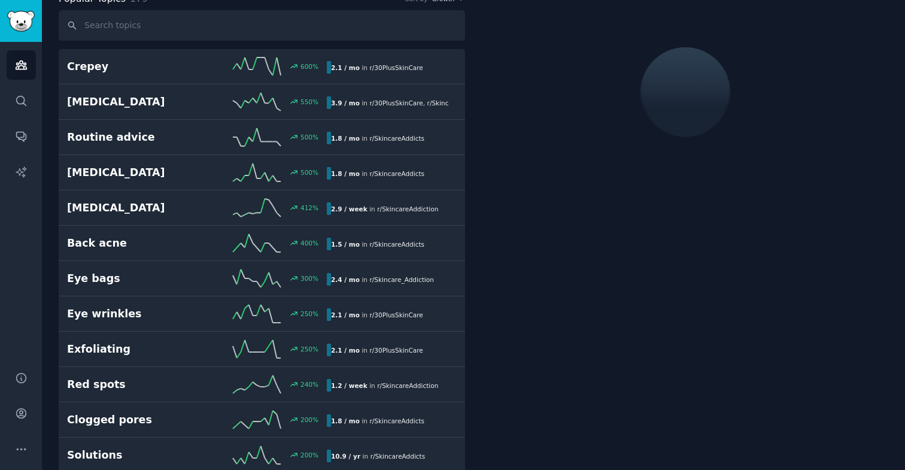
scroll to position [67, 0]
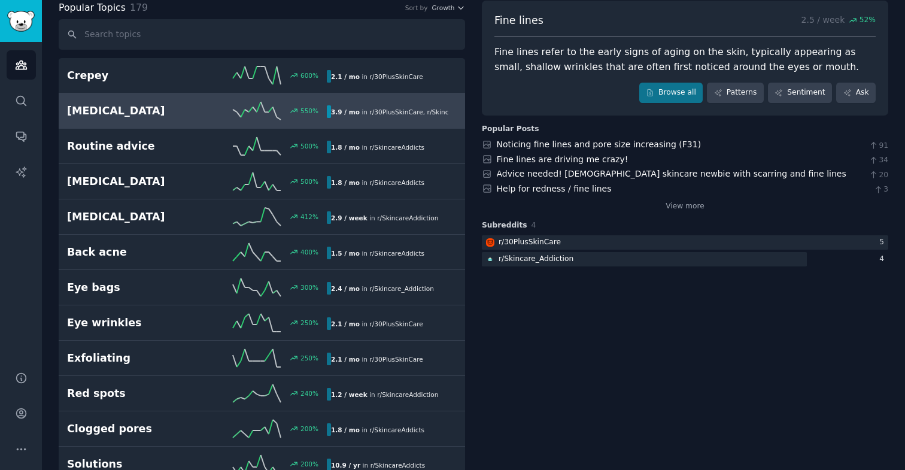
click at [186, 117] on div "Dryness 550 % 3.9 / mo in r/ 30PlusSkinCare , r/ SkincareAddicts" at bounding box center [262, 111] width 390 height 18
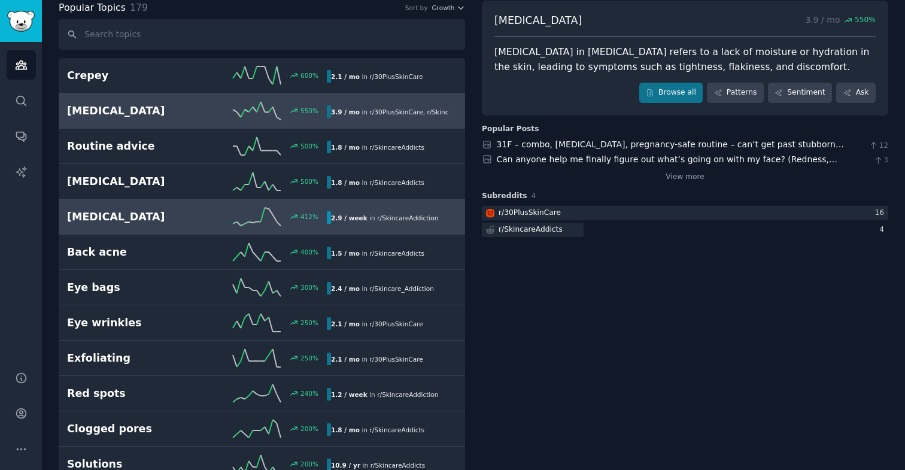
click at [162, 220] on h2 "Sunburn" at bounding box center [132, 216] width 130 height 15
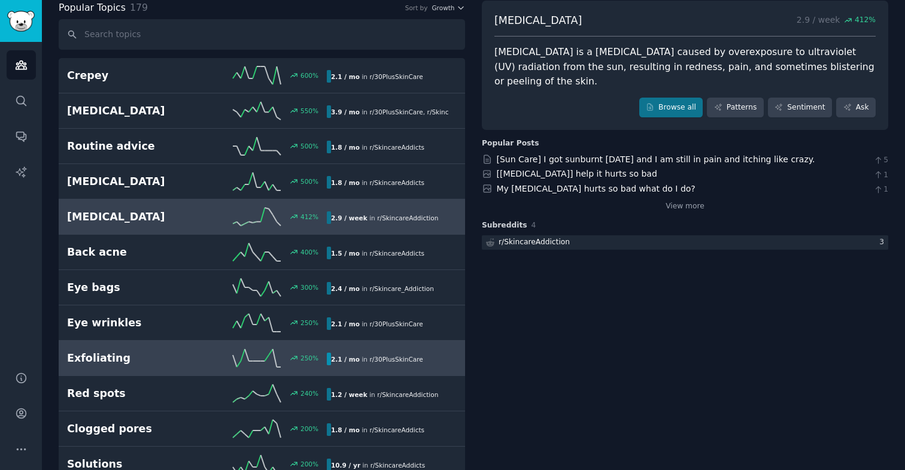
click at [145, 351] on h2 "Exfoliating" at bounding box center [132, 358] width 130 height 15
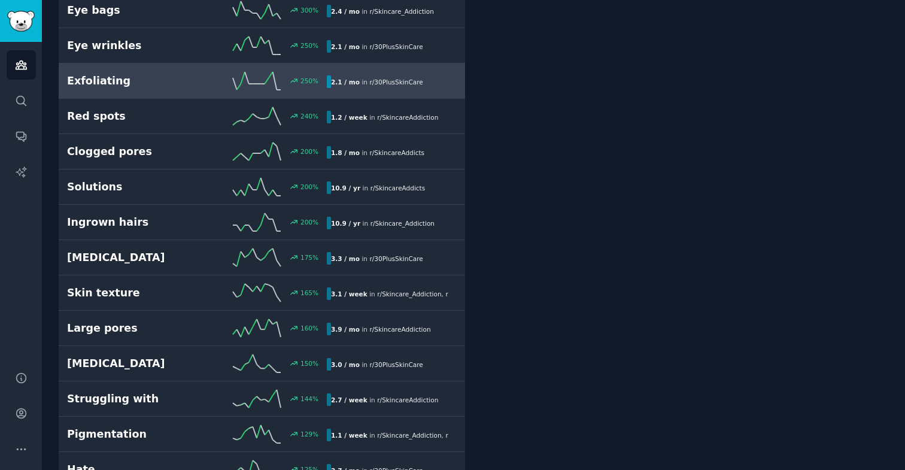
scroll to position [354, 0]
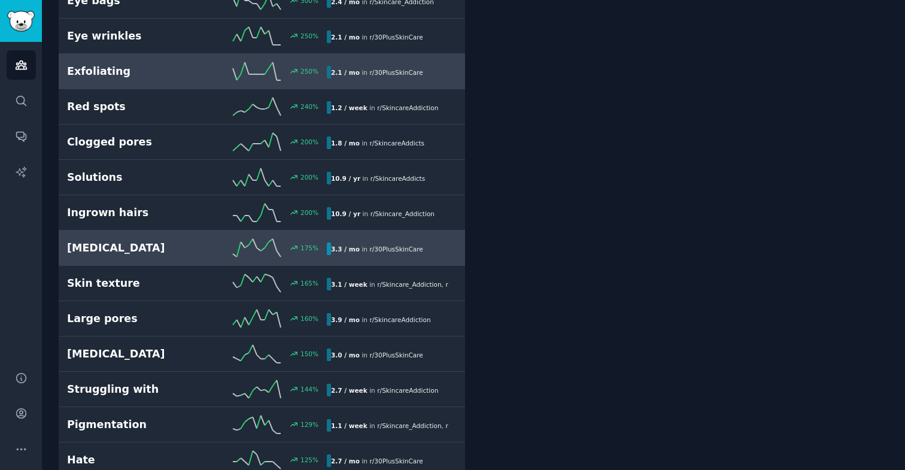
click at [143, 249] on h2 "Masseter" at bounding box center [132, 248] width 130 height 15
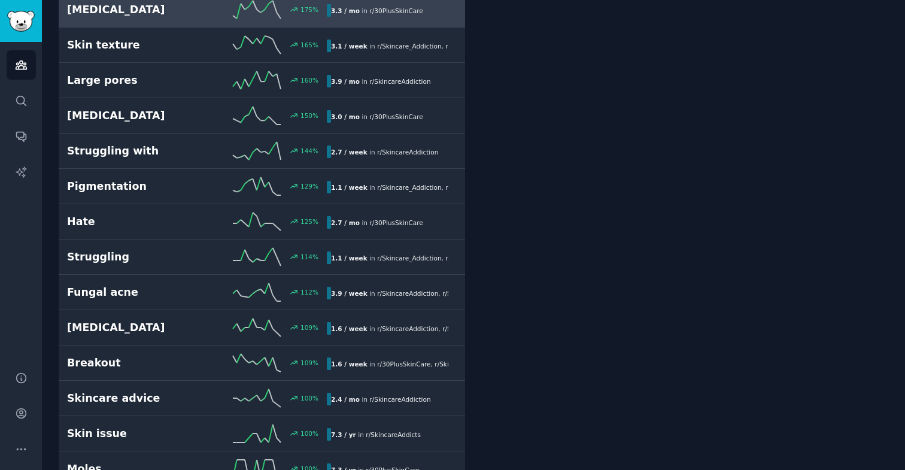
scroll to position [596, 0]
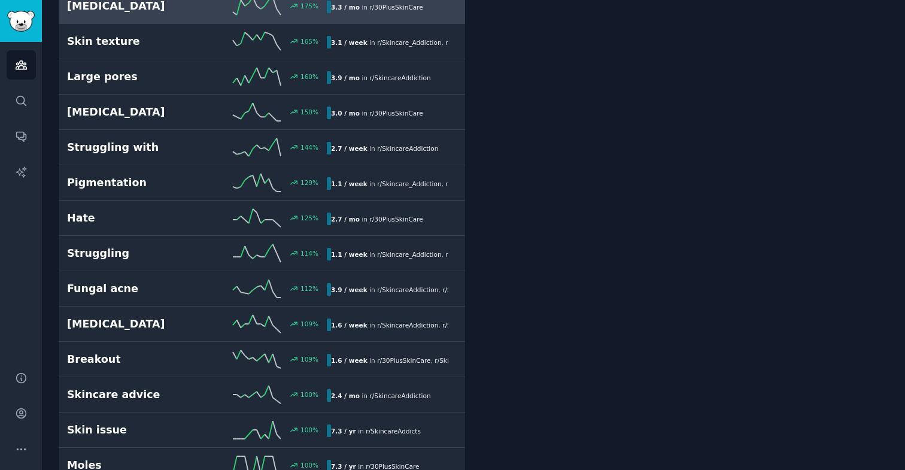
click at [138, 300] on link "Fungal acne 112 % 3.9 / week in r/ SkincareAddiction , r/ SkincareAddicts" at bounding box center [262, 288] width 406 height 35
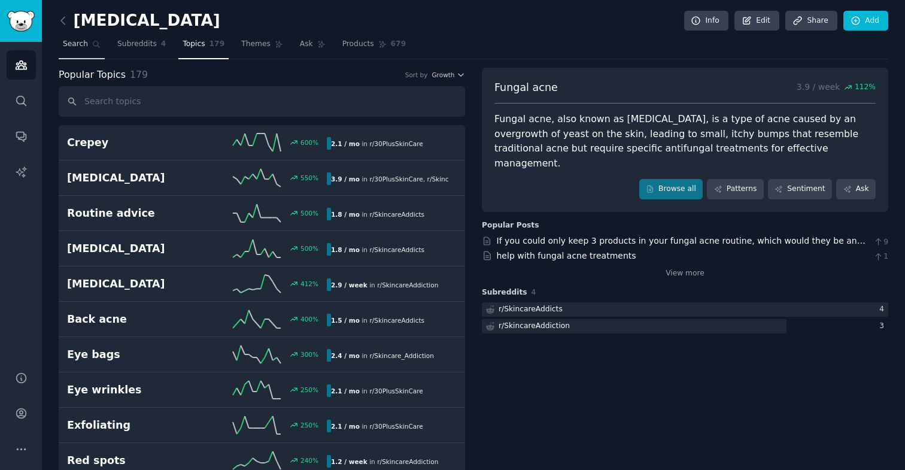
click at [95, 43] on icon at bounding box center [96, 44] width 8 height 8
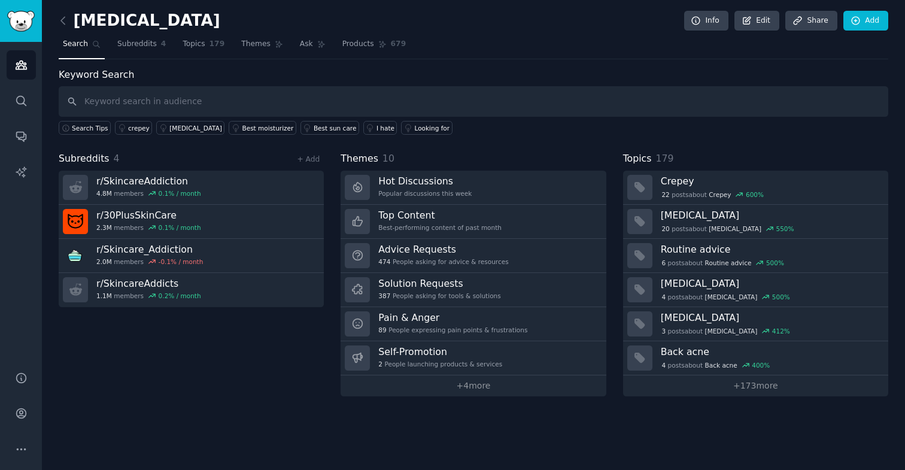
click at [120, 102] on input "text" at bounding box center [474, 101] width 830 height 31
type input "pdrn"
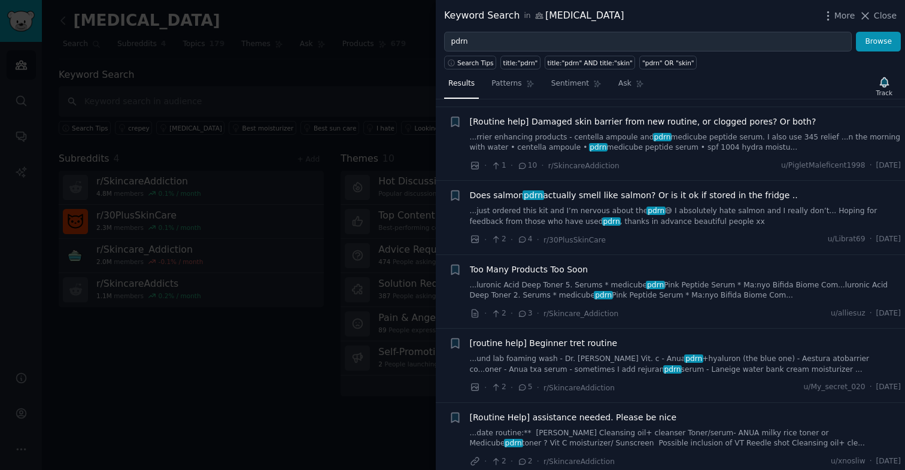
scroll to position [1393, 0]
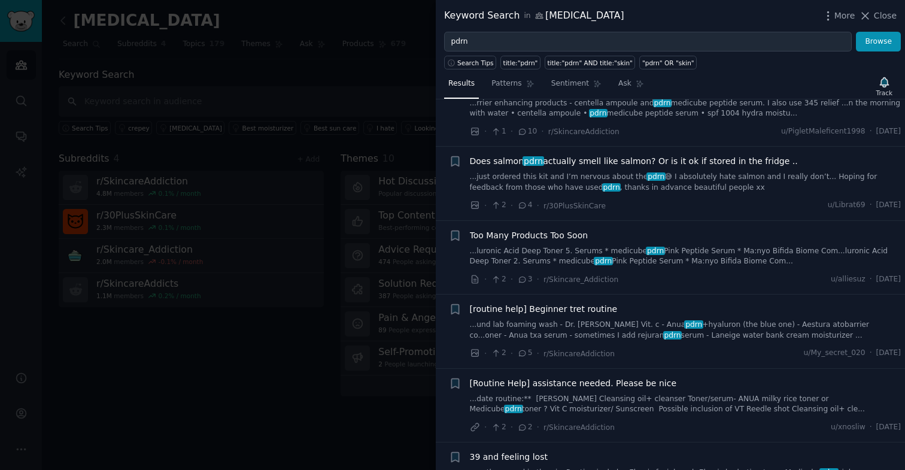
click at [321, 353] on div at bounding box center [452, 235] width 905 height 470
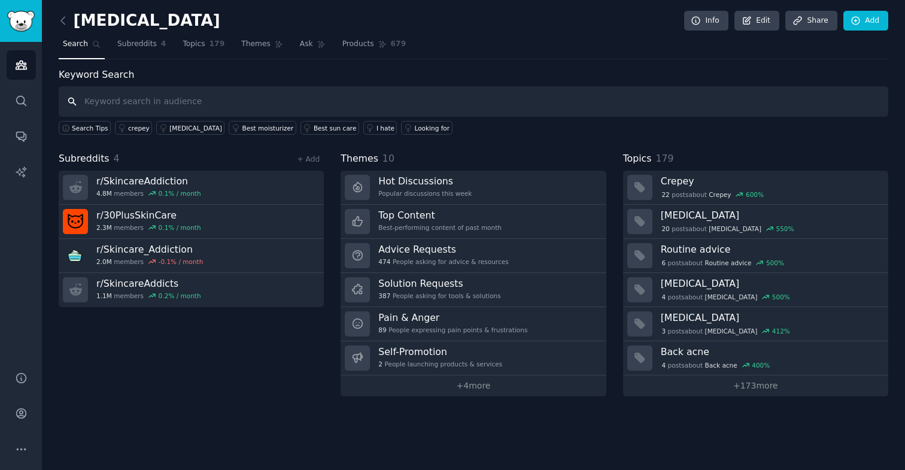
click at [426, 93] on input "text" at bounding box center [474, 101] width 830 height 31
type input "microcupping"
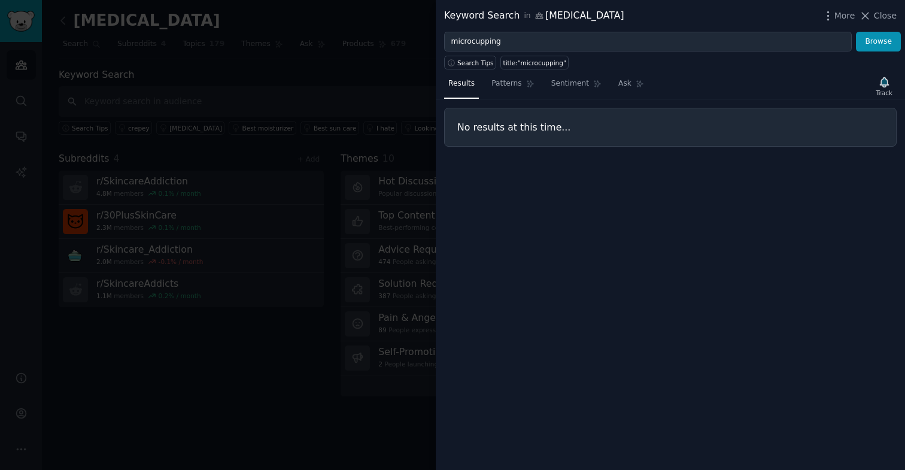
click at [303, 324] on div at bounding box center [452, 235] width 905 height 470
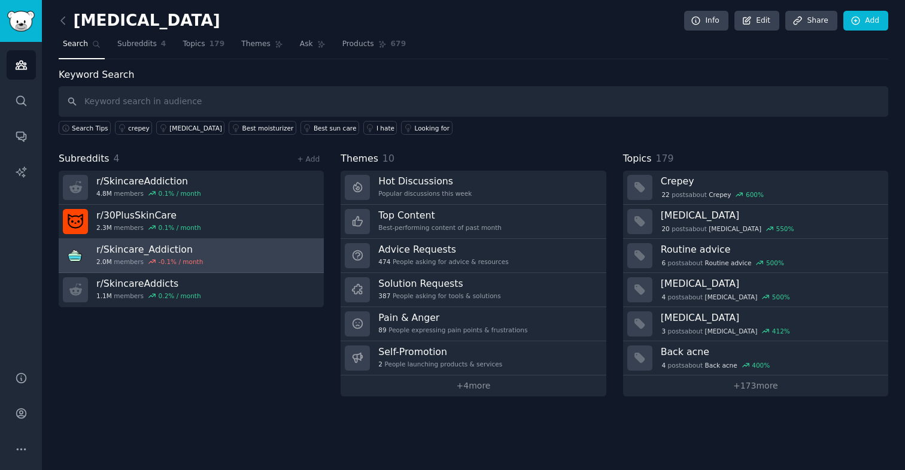
click at [236, 253] on link "r/ Skincare_Addiction 2.0M members -0.1 % / month" at bounding box center [191, 256] width 265 height 34
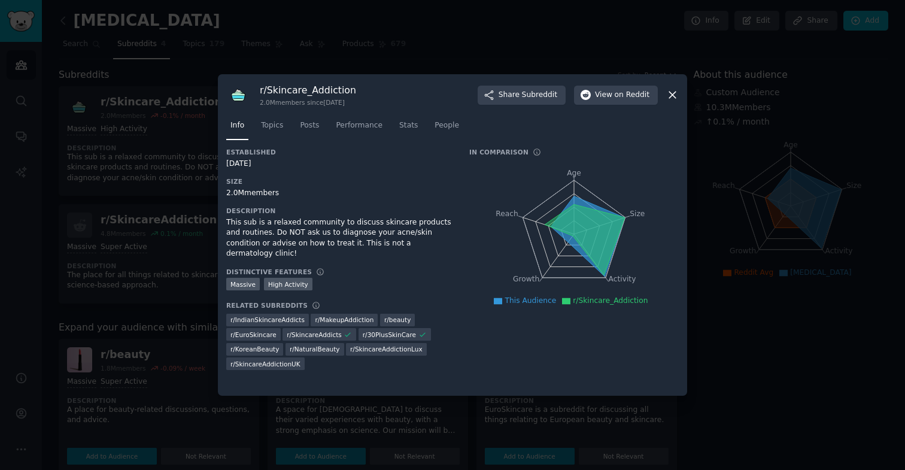
click at [195, 338] on div at bounding box center [452, 235] width 905 height 470
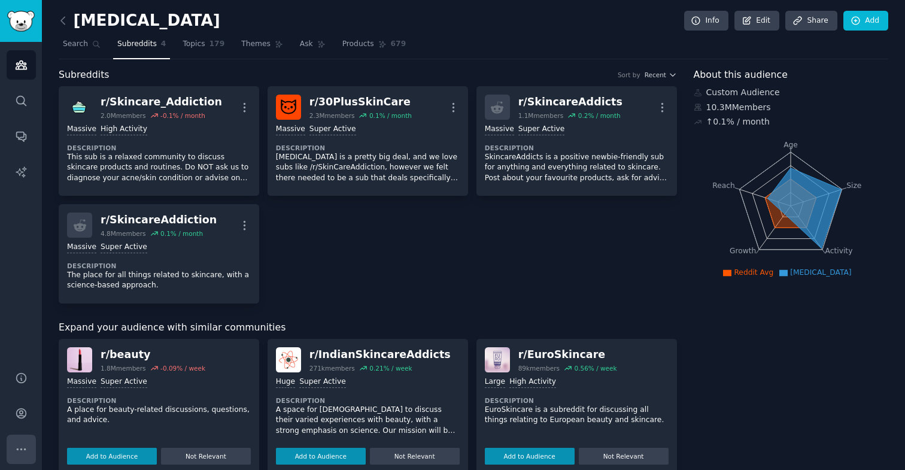
click at [26, 451] on icon "Sidebar" at bounding box center [21, 449] width 13 height 13
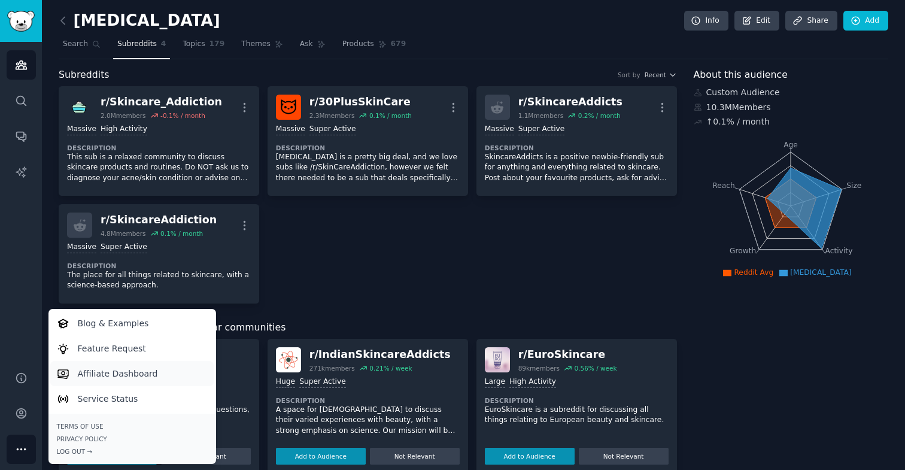
click at [107, 372] on p "Affiliate Dashboard" at bounding box center [118, 374] width 80 height 13
click at [132, 324] on p "Blog & Examples" at bounding box center [113, 323] width 71 height 13
